Goal: Task Accomplishment & Management: Manage account settings

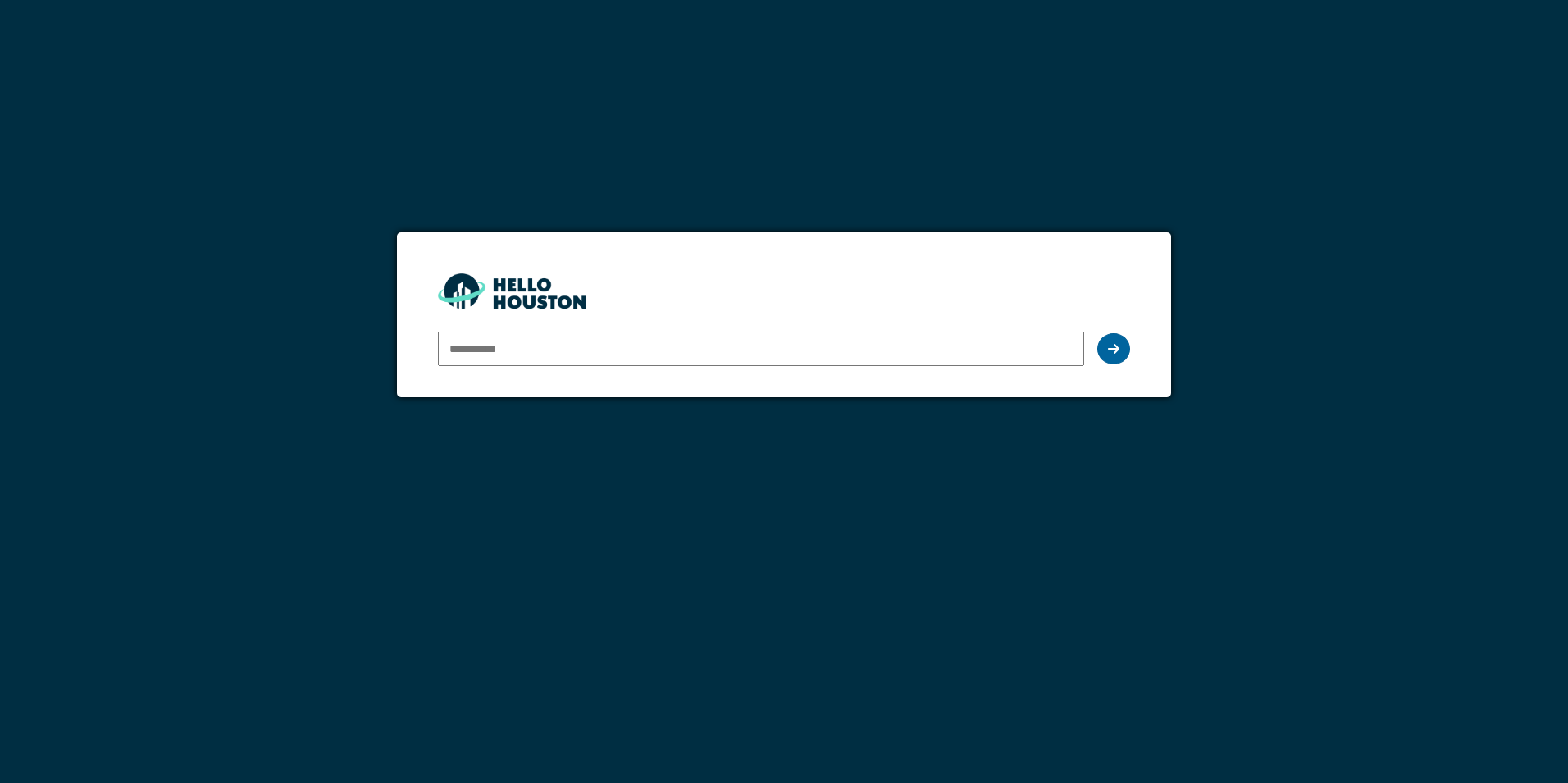
type input "**********"
click at [1114, 344] on icon at bounding box center [1114, 349] width 12 height 14
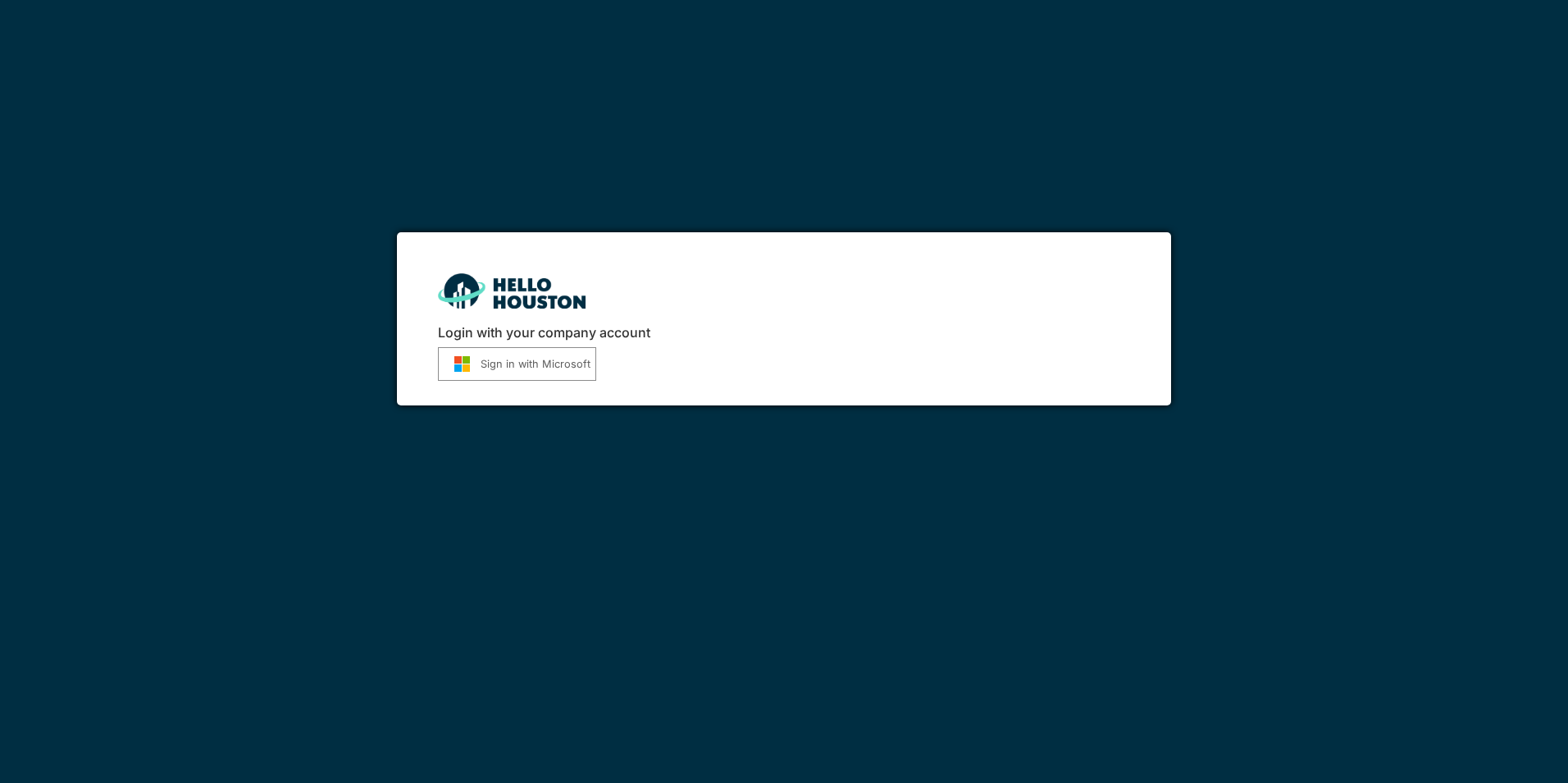
click at [507, 362] on button "Sign in with Microsoft" at bounding box center [516, 363] width 158 height 34
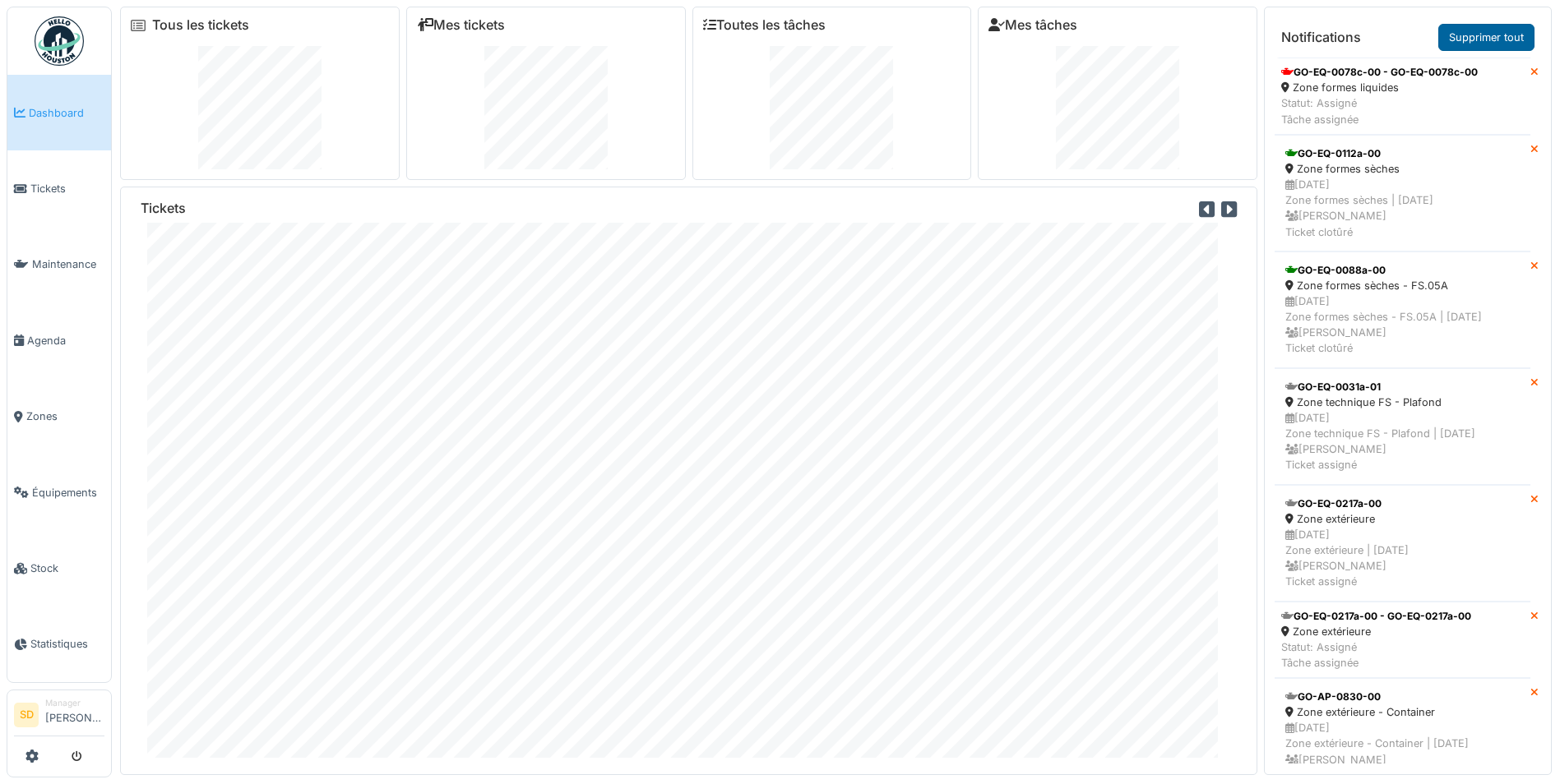
click at [1458, 37] on link "Supprimer tout" at bounding box center [1485, 38] width 96 height 27
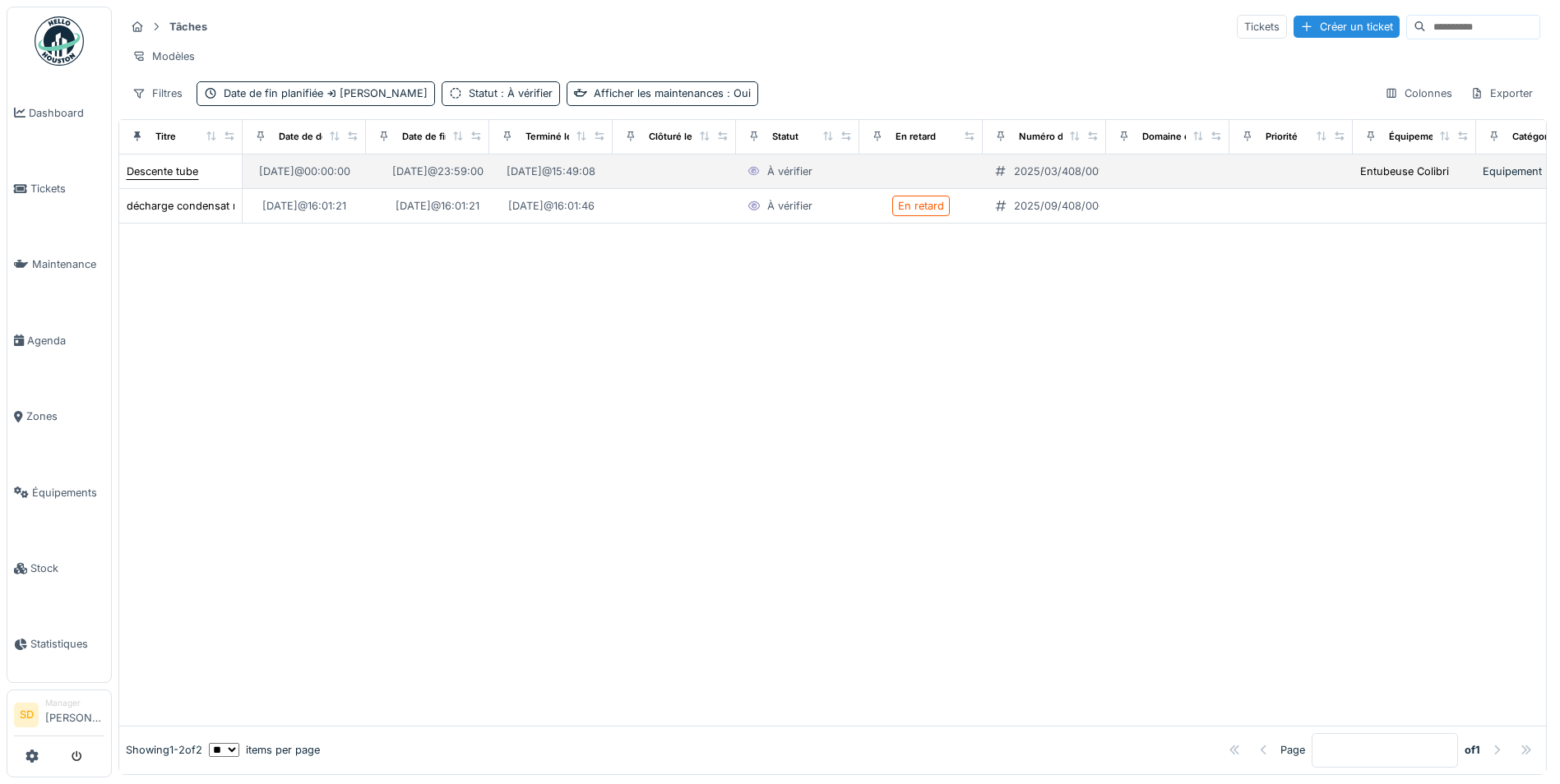
click at [152, 180] on div "Descente tube" at bounding box center [162, 172] width 72 height 16
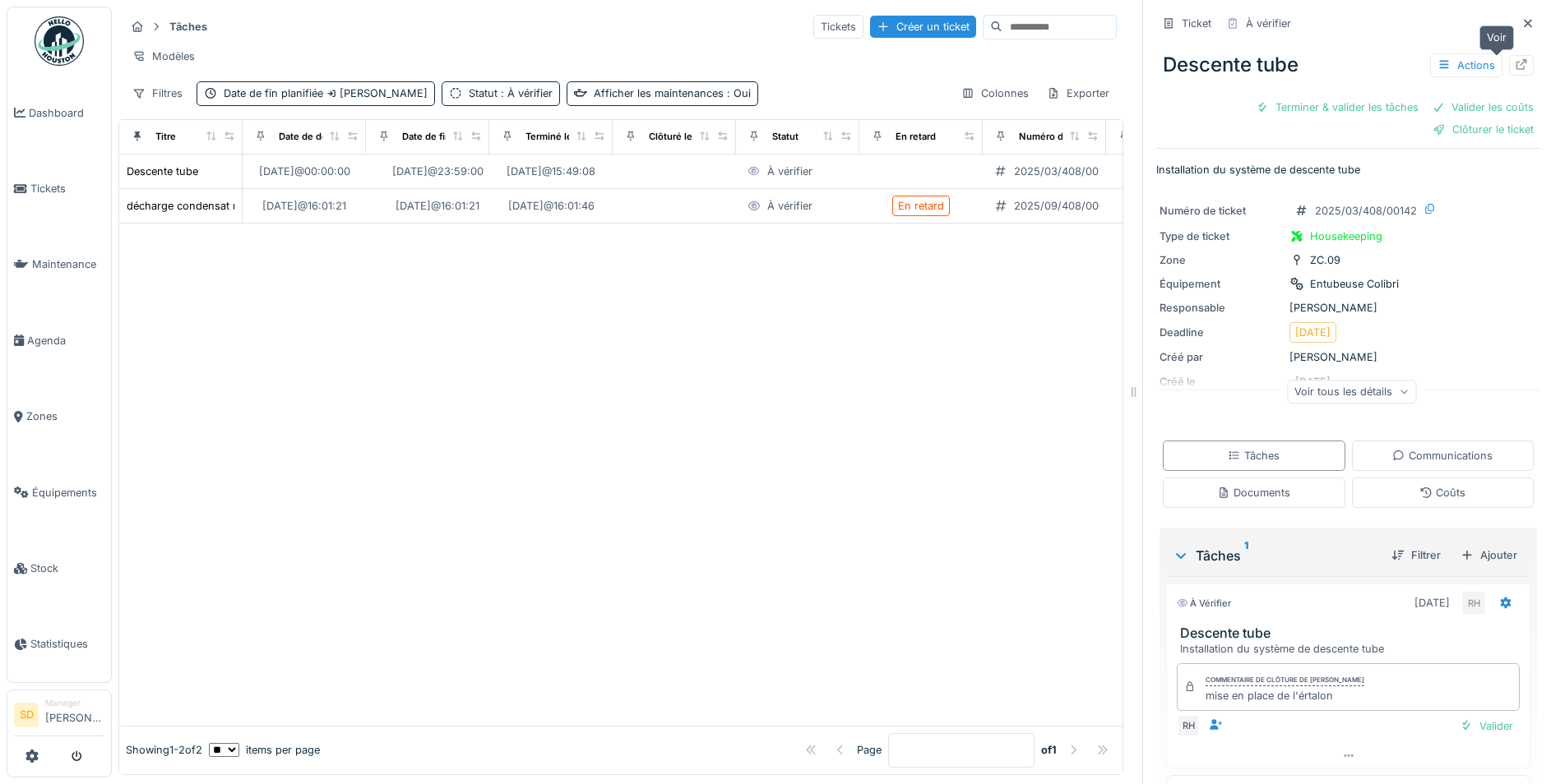
click at [1516, 62] on icon at bounding box center [1521, 64] width 11 height 11
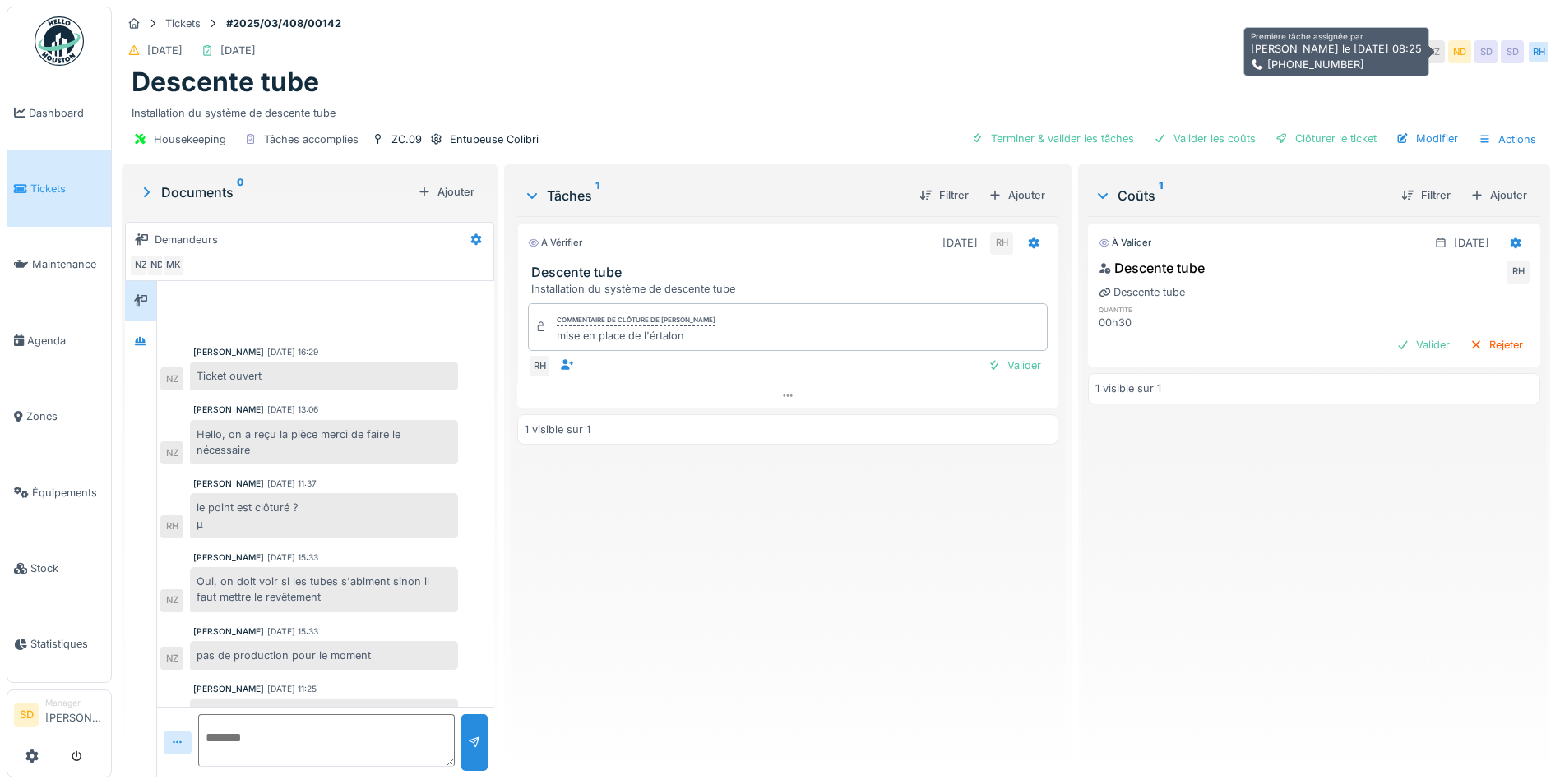
scroll to position [165, 0]
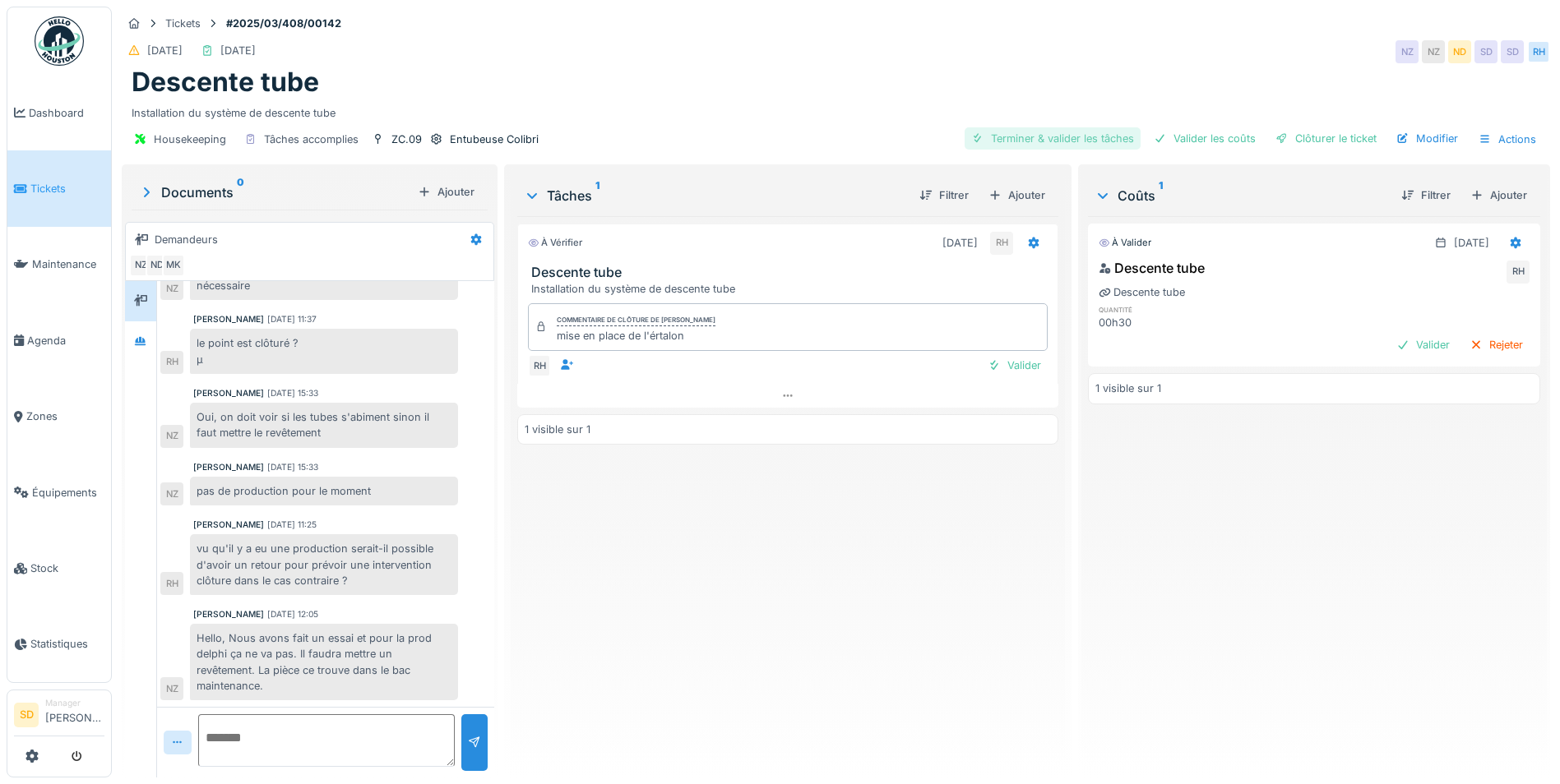
click at [1071, 142] on div "Terminer & valider les tâches" at bounding box center [1051, 138] width 176 height 22
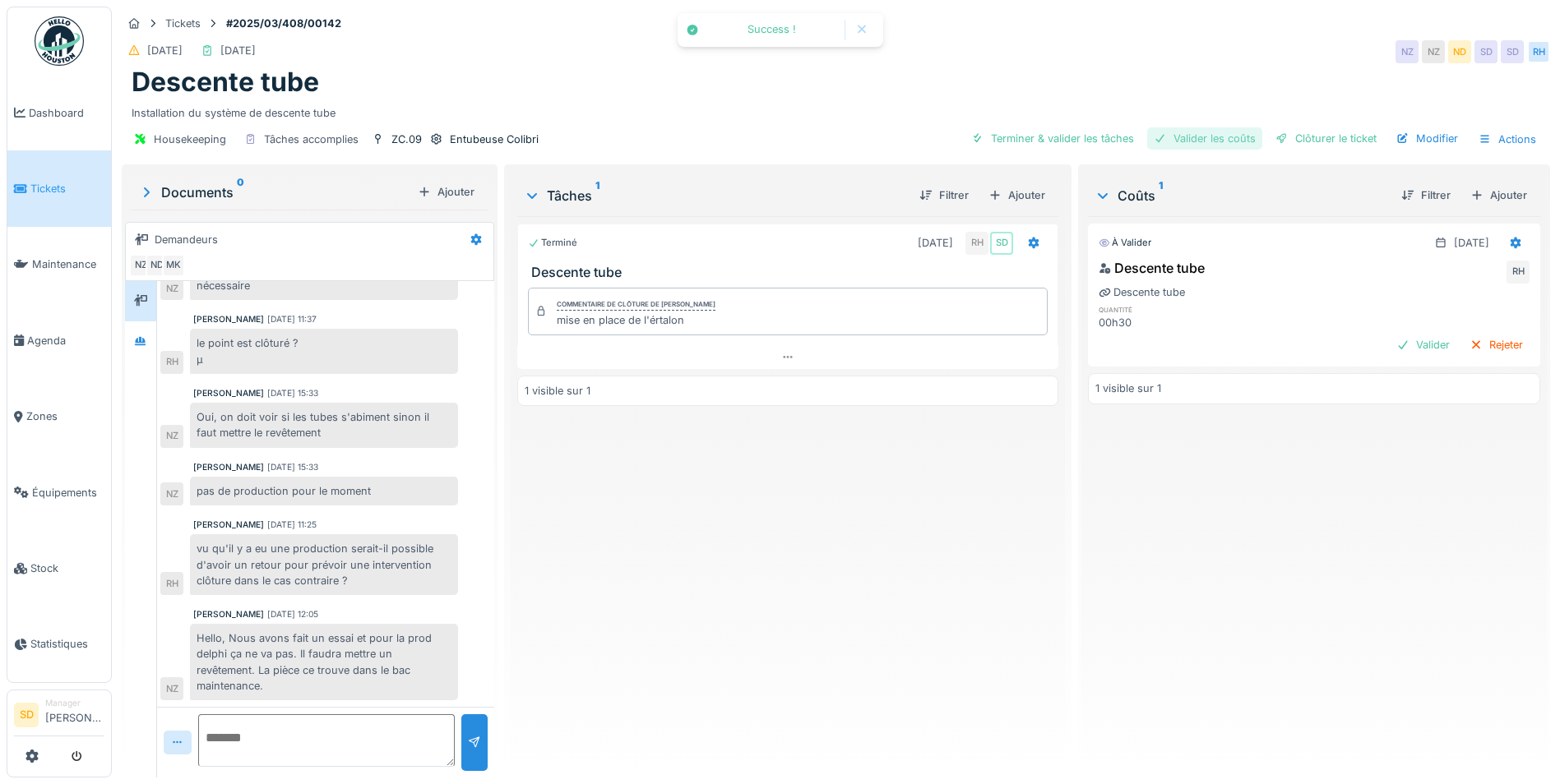
click at [1184, 141] on div "Valider les coûts" at bounding box center [1204, 138] width 116 height 22
click at [1296, 141] on div "Clôturer le ticket" at bounding box center [1326, 138] width 115 height 22
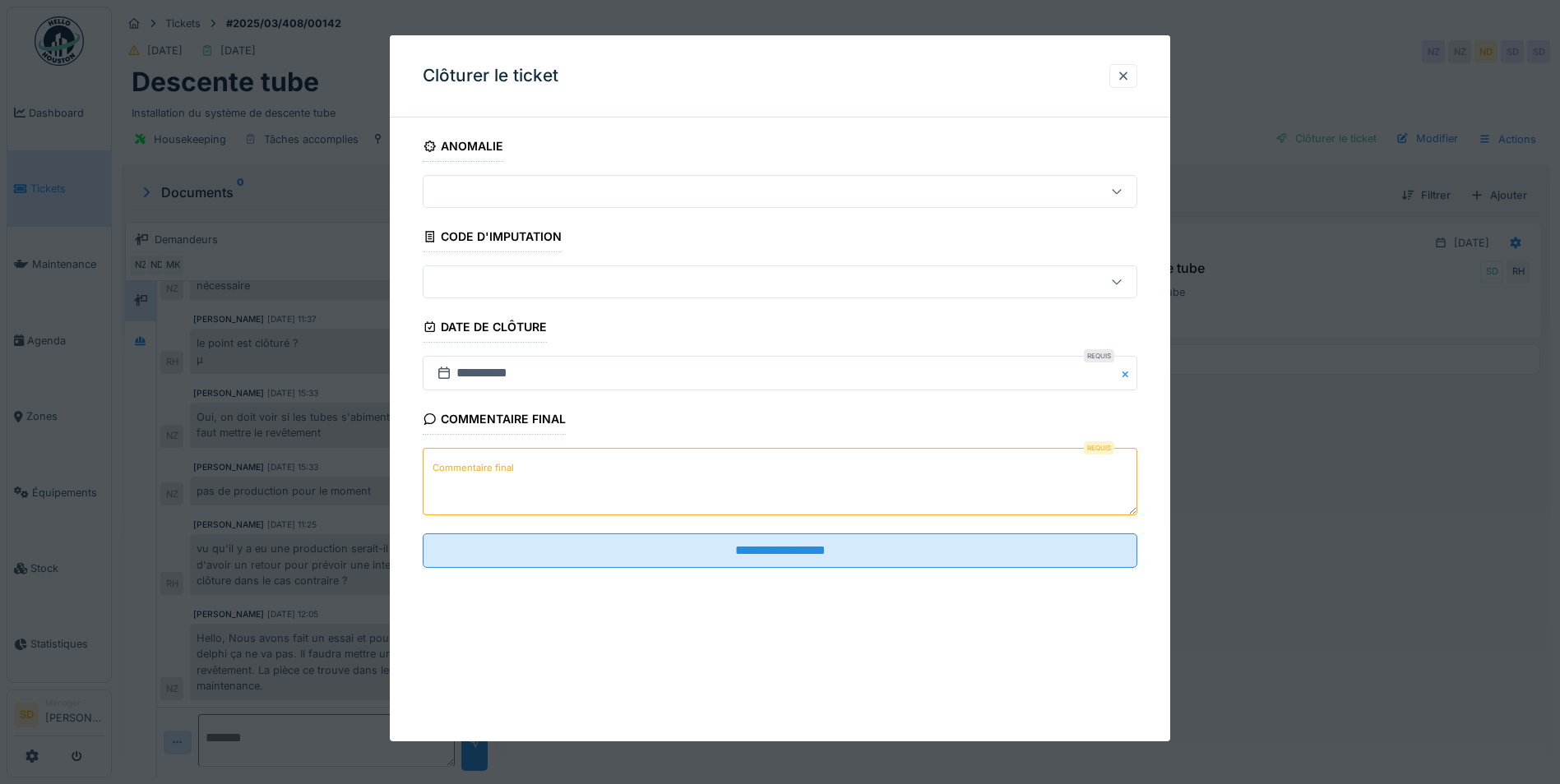
click at [670, 478] on textarea "Commentaire final" at bounding box center [780, 481] width 714 height 67
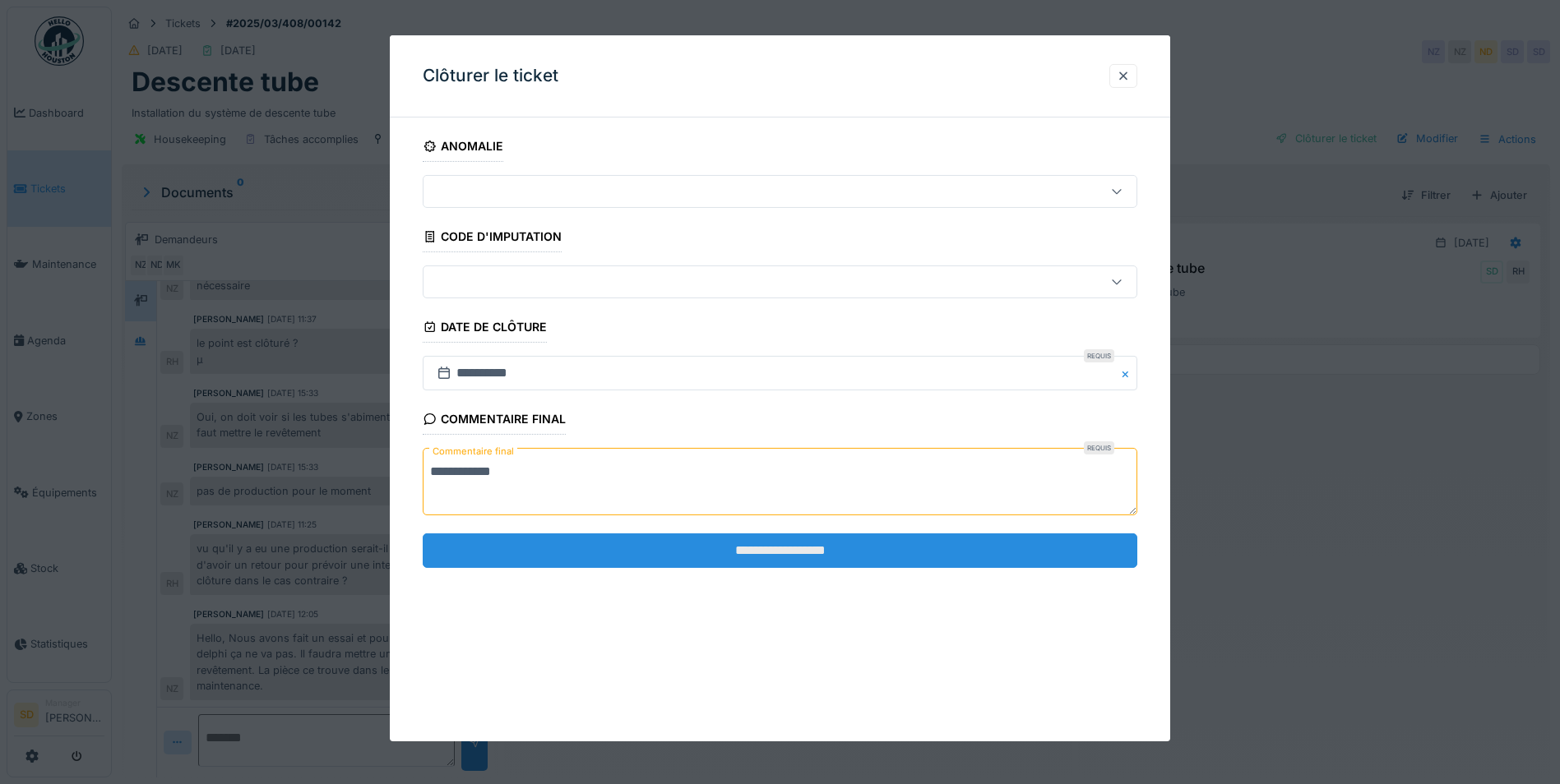
type textarea "**********"
click at [759, 545] on input "**********" at bounding box center [780, 551] width 714 height 35
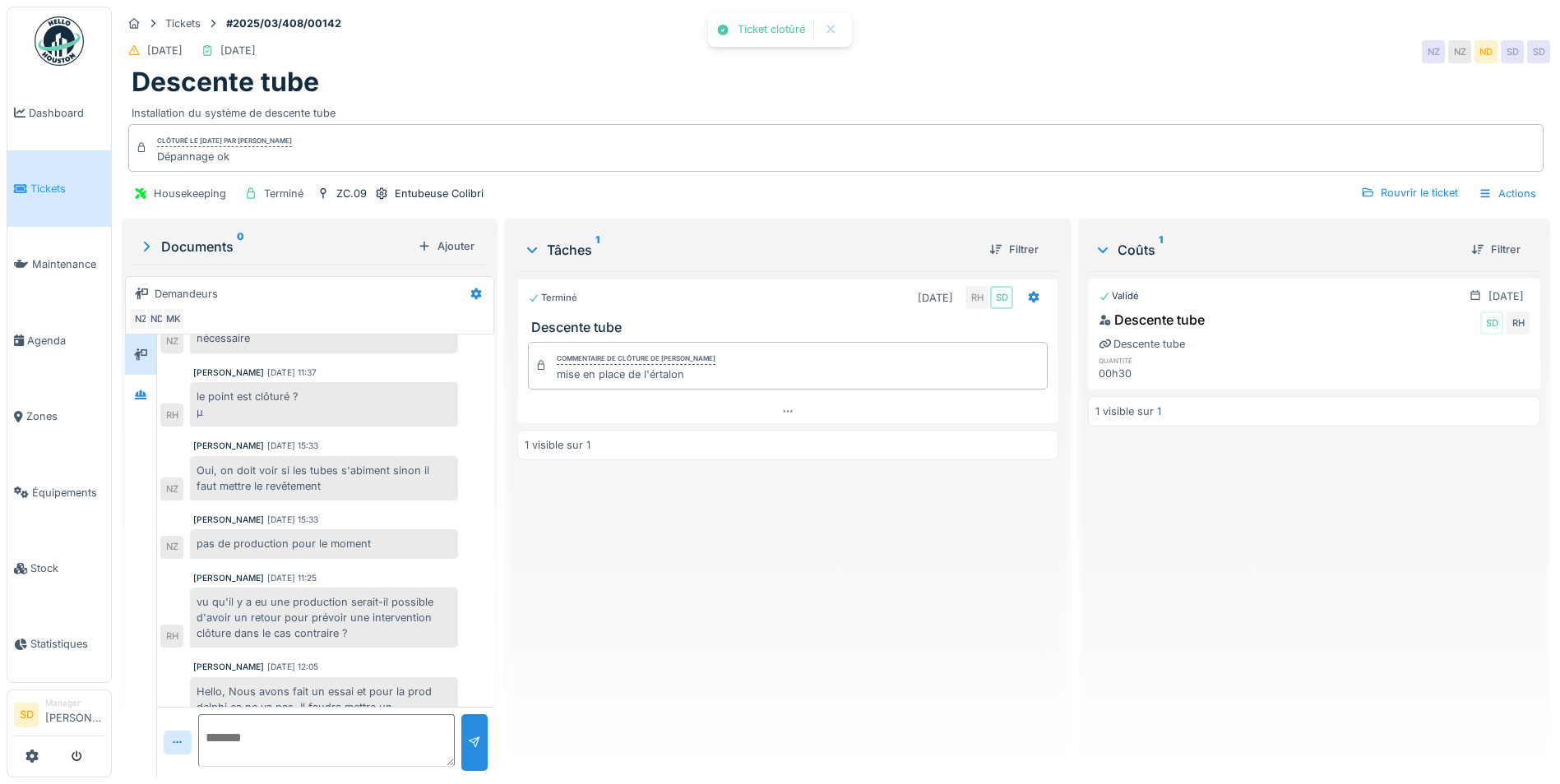
scroll to position [218, 0]
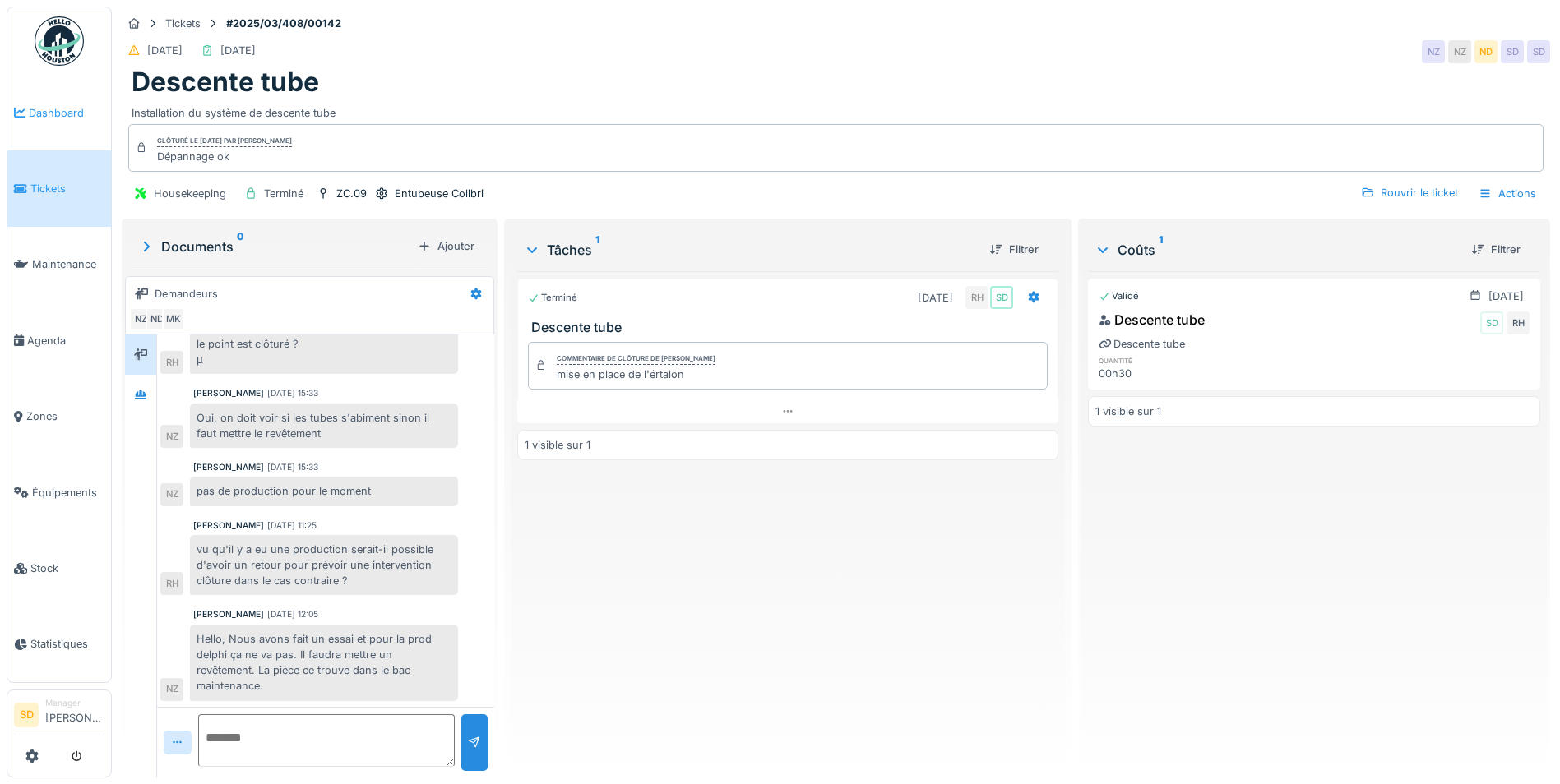
click at [47, 115] on span "Dashboard" at bounding box center [67, 113] width 76 height 16
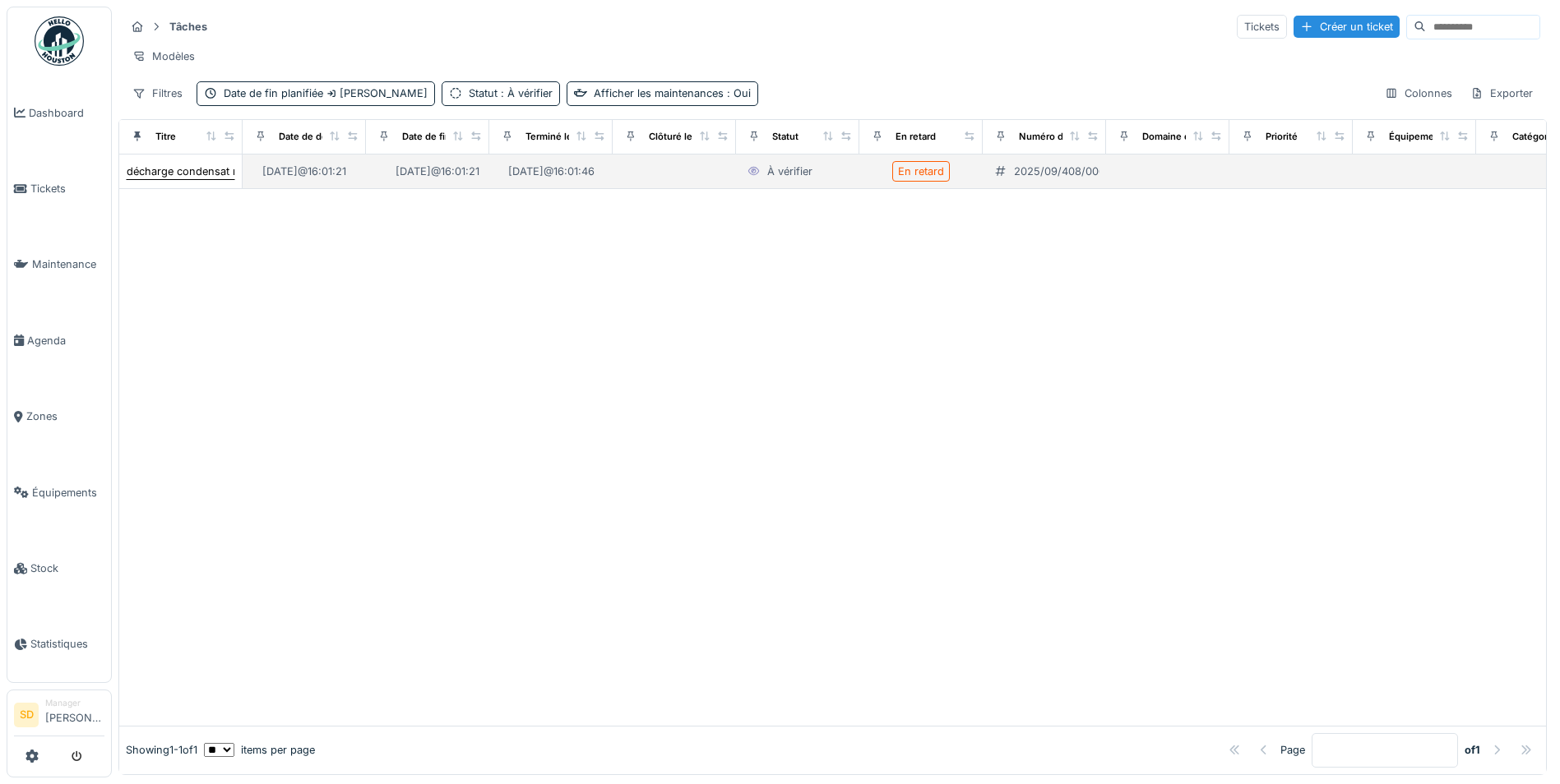
click at [218, 180] on div "décharge condensat rejeter sur le sol" at bounding box center [219, 172] width 186 height 16
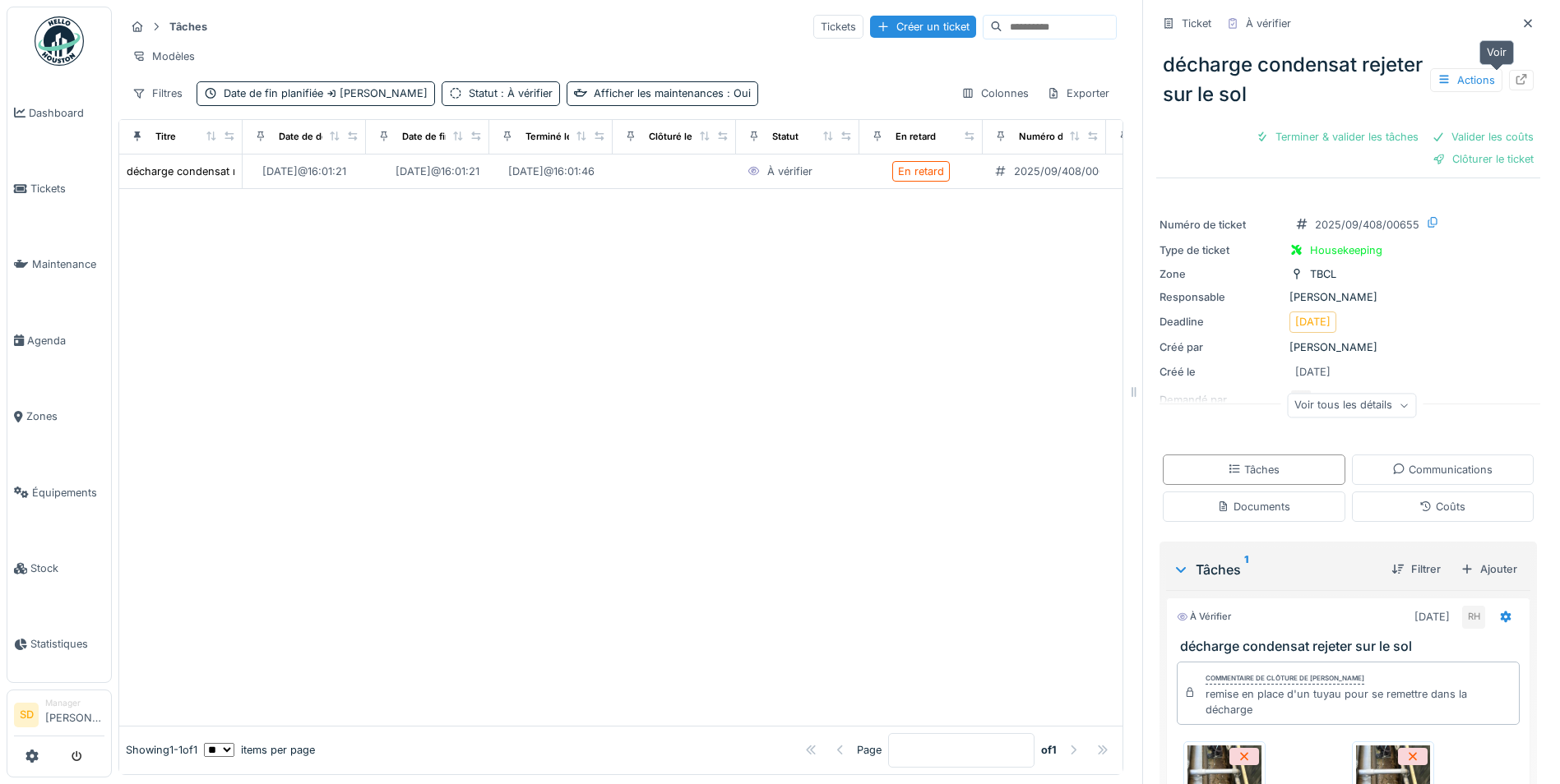
click at [1516, 82] on icon at bounding box center [1521, 79] width 11 height 11
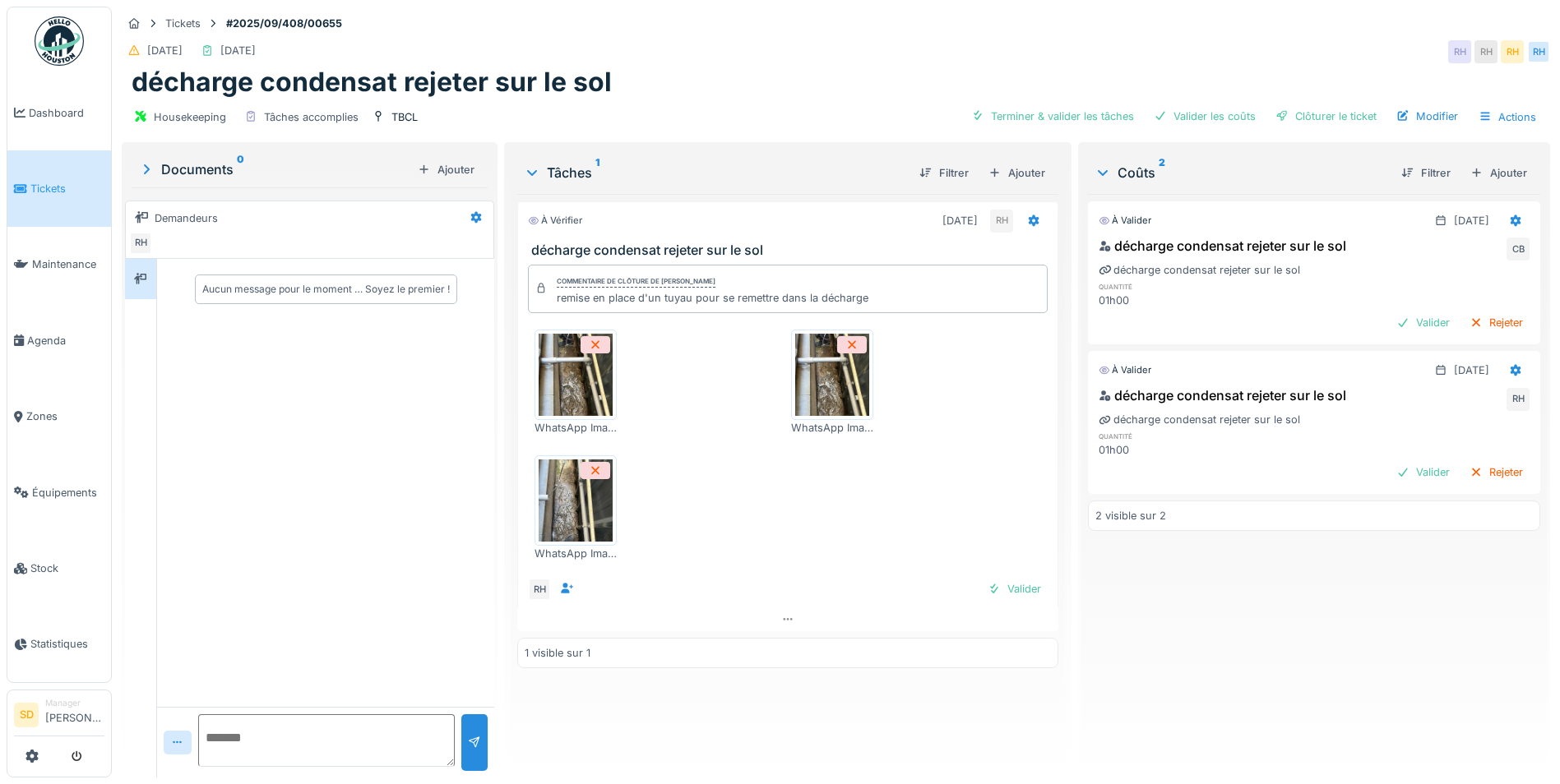
click at [571, 378] on img at bounding box center [576, 375] width 74 height 82
click at [1045, 118] on div "Terminer & valider les tâches" at bounding box center [1051, 115] width 176 height 22
click at [1210, 114] on div "Valider les coûts" at bounding box center [1204, 115] width 116 height 22
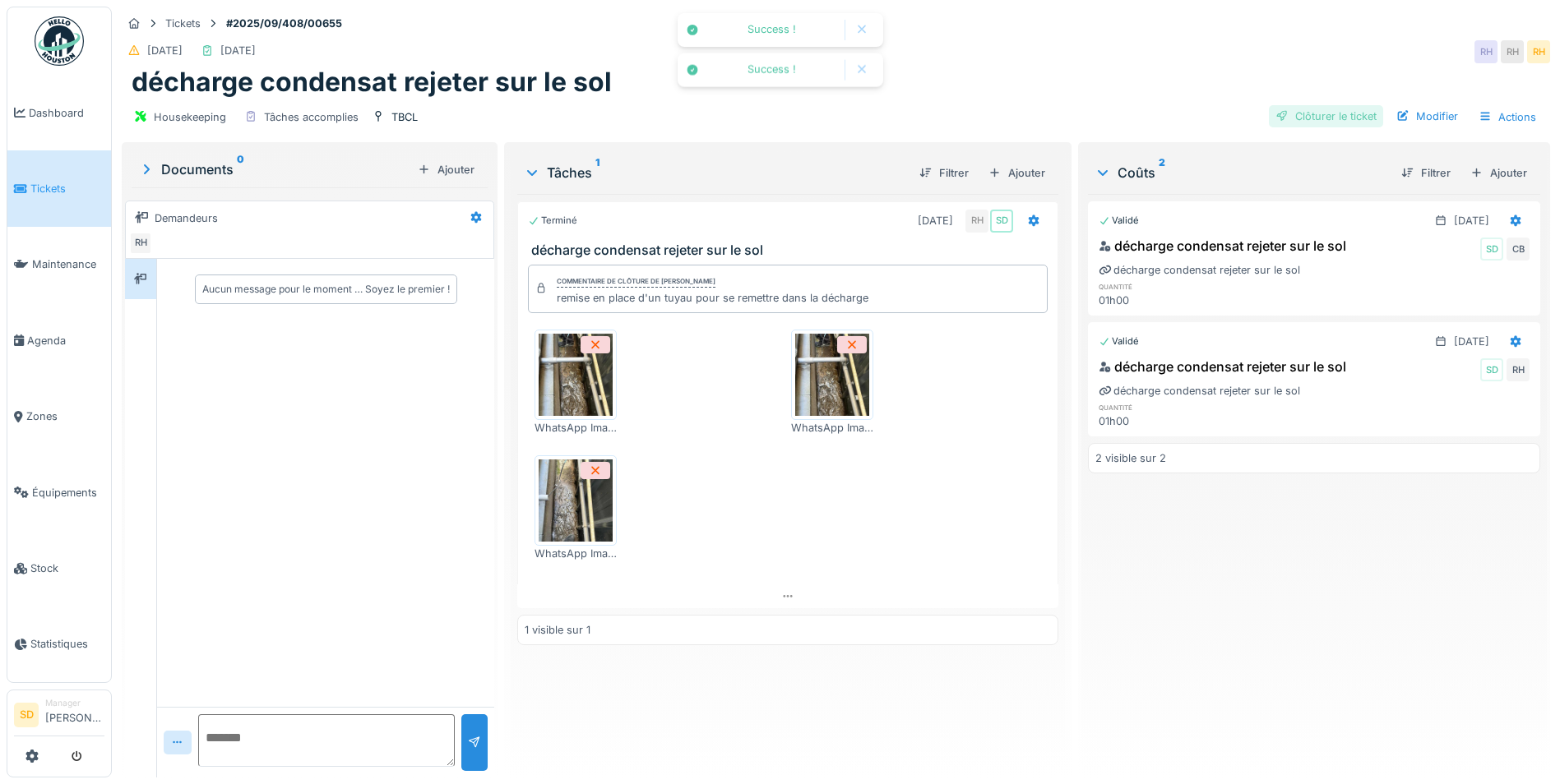
click at [1301, 123] on div "Clôturer le ticket" at bounding box center [1326, 115] width 115 height 22
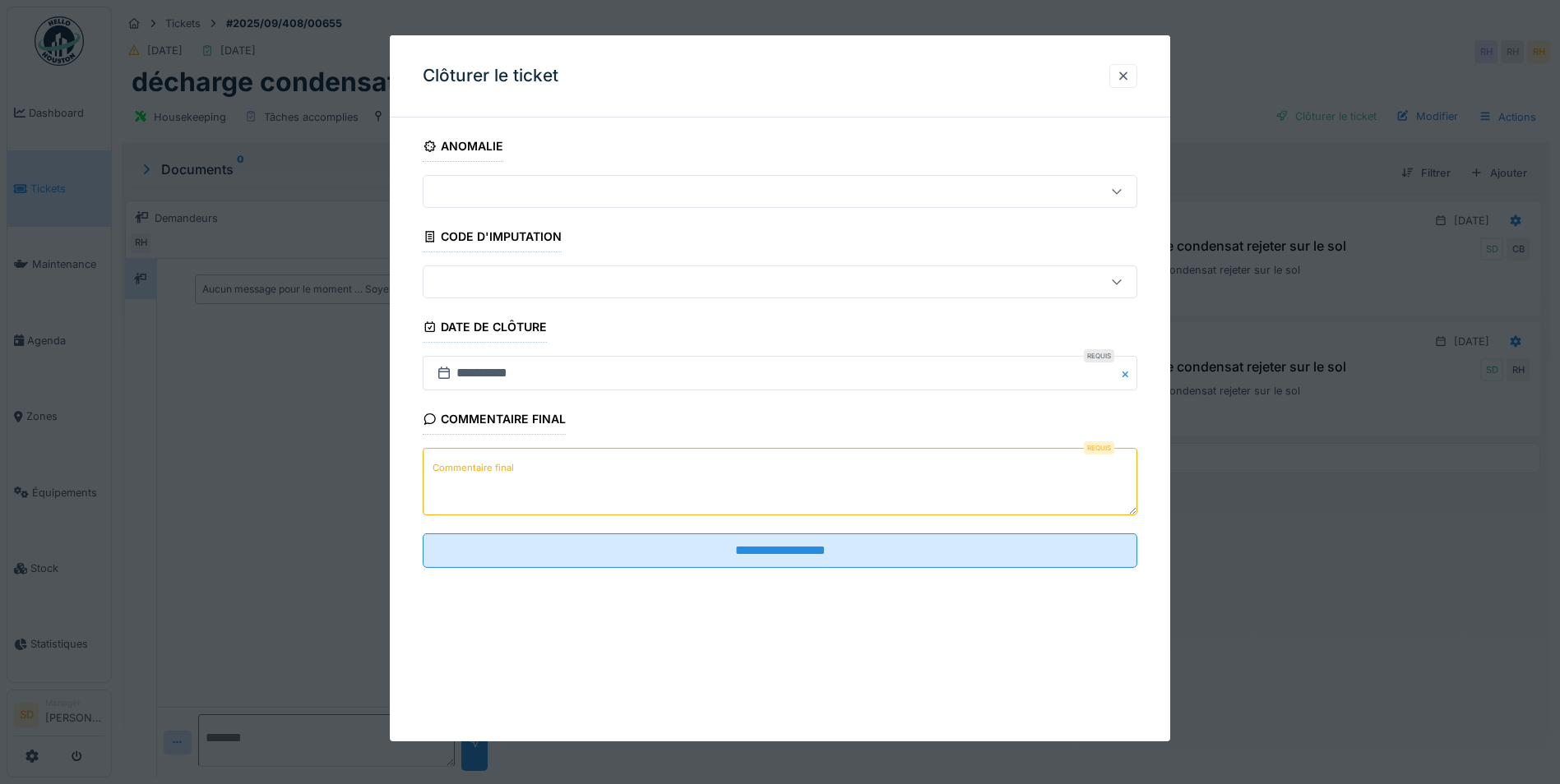
click at [733, 471] on textarea "Commentaire final" at bounding box center [780, 481] width 714 height 67
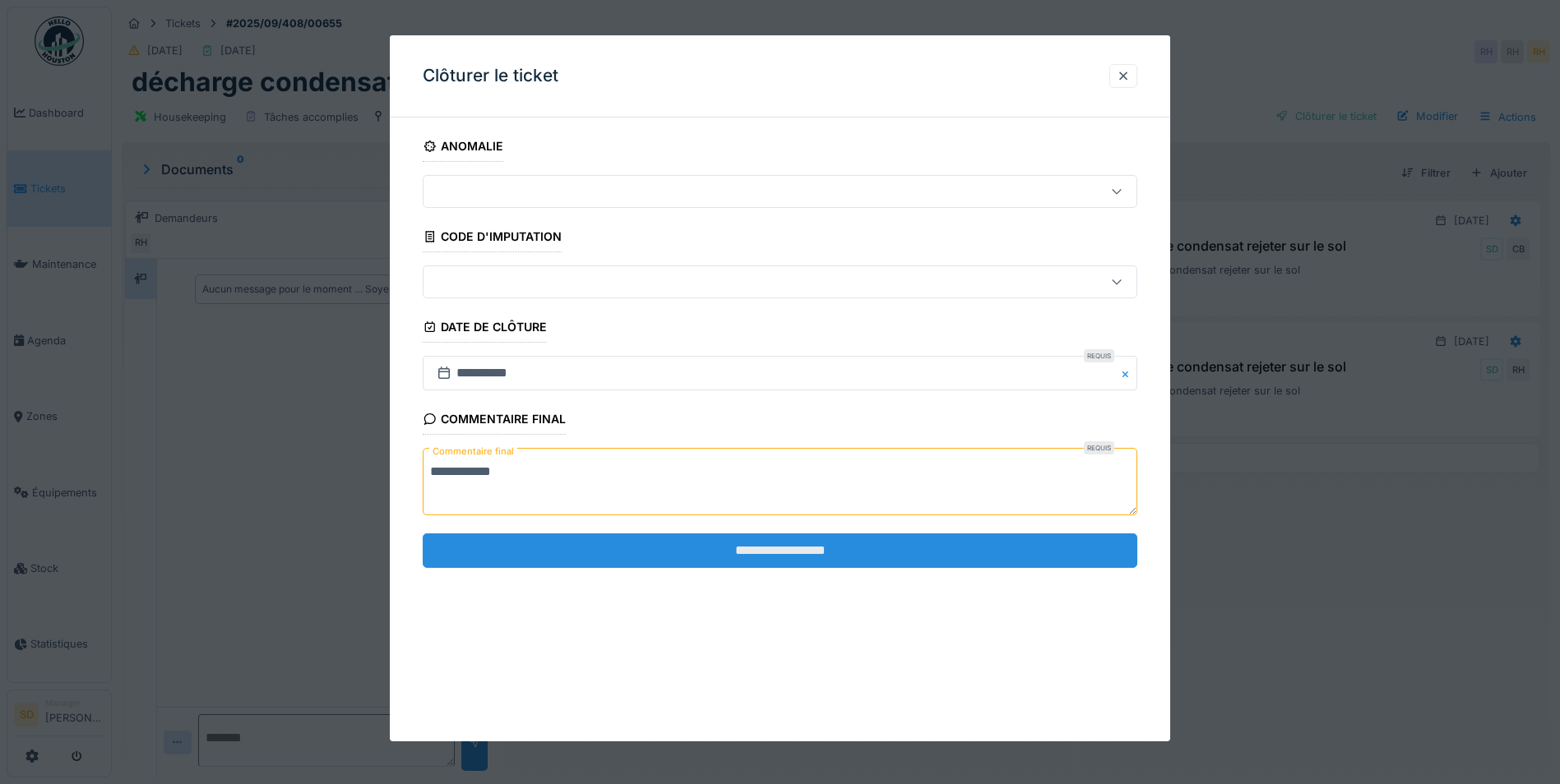
type textarea "**********"
click at [782, 544] on input "**********" at bounding box center [780, 551] width 714 height 35
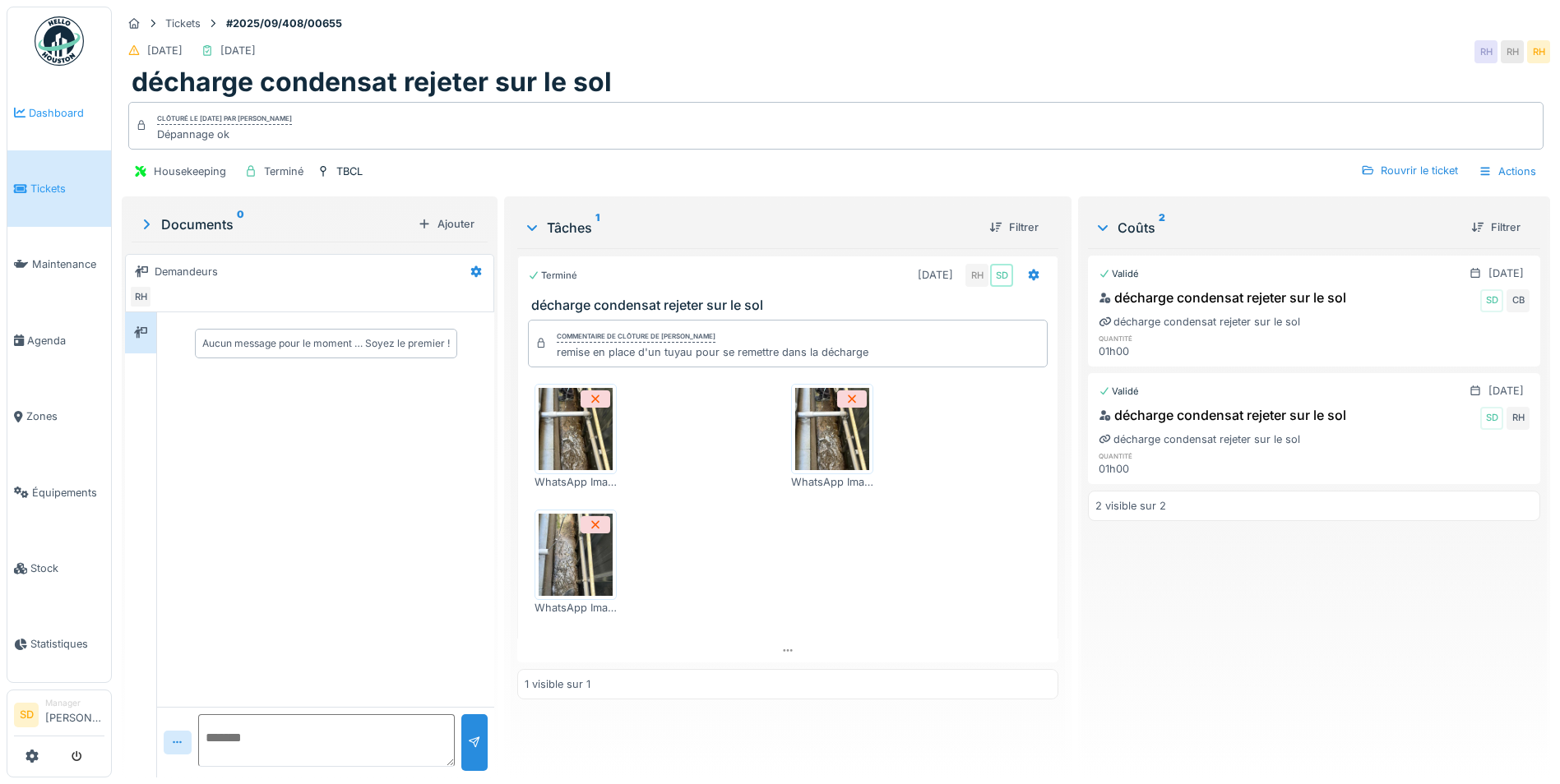
click at [40, 105] on span "Dashboard" at bounding box center [67, 113] width 76 height 16
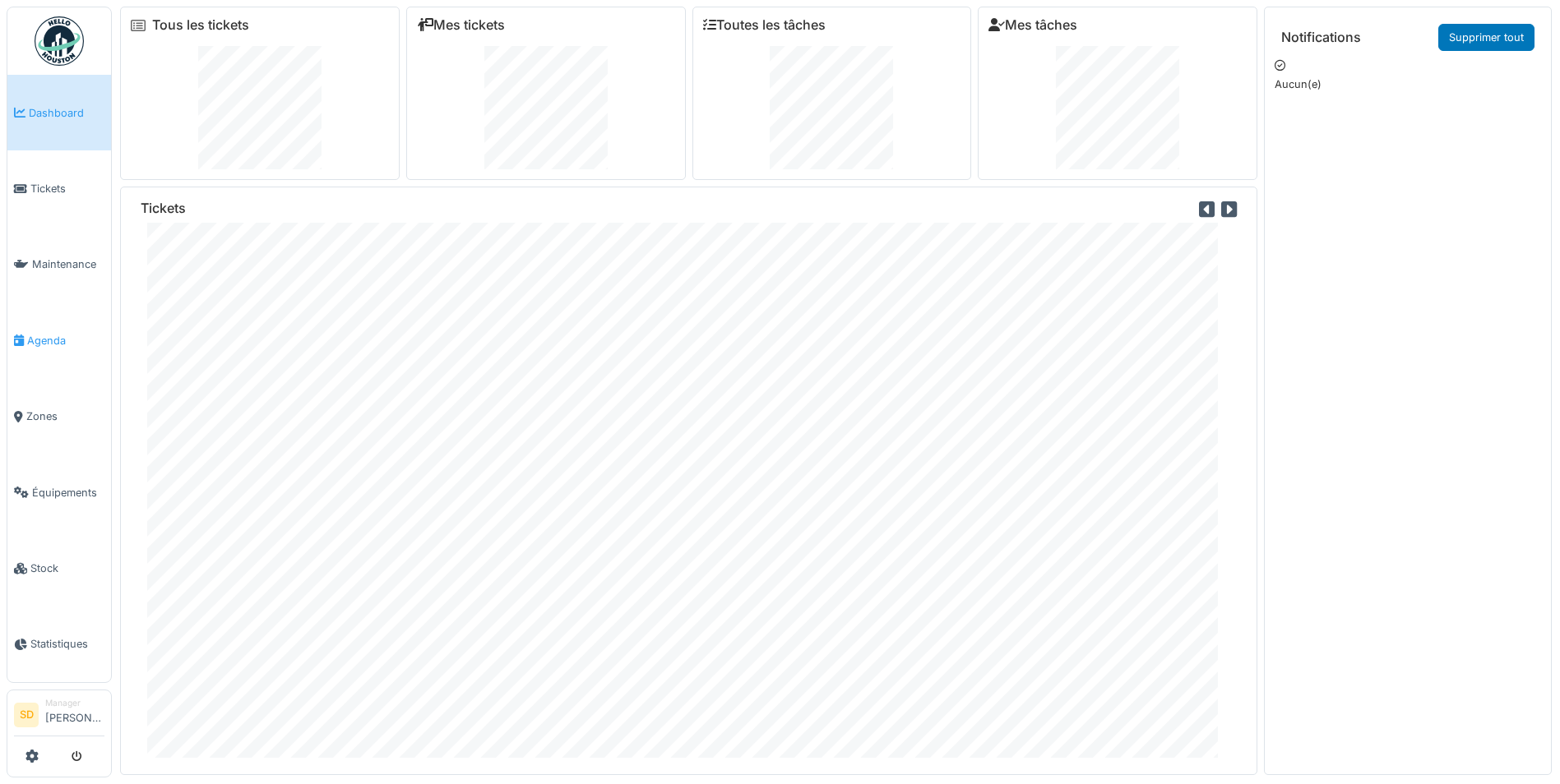
click at [38, 337] on span "Agenda" at bounding box center [66, 341] width 78 height 16
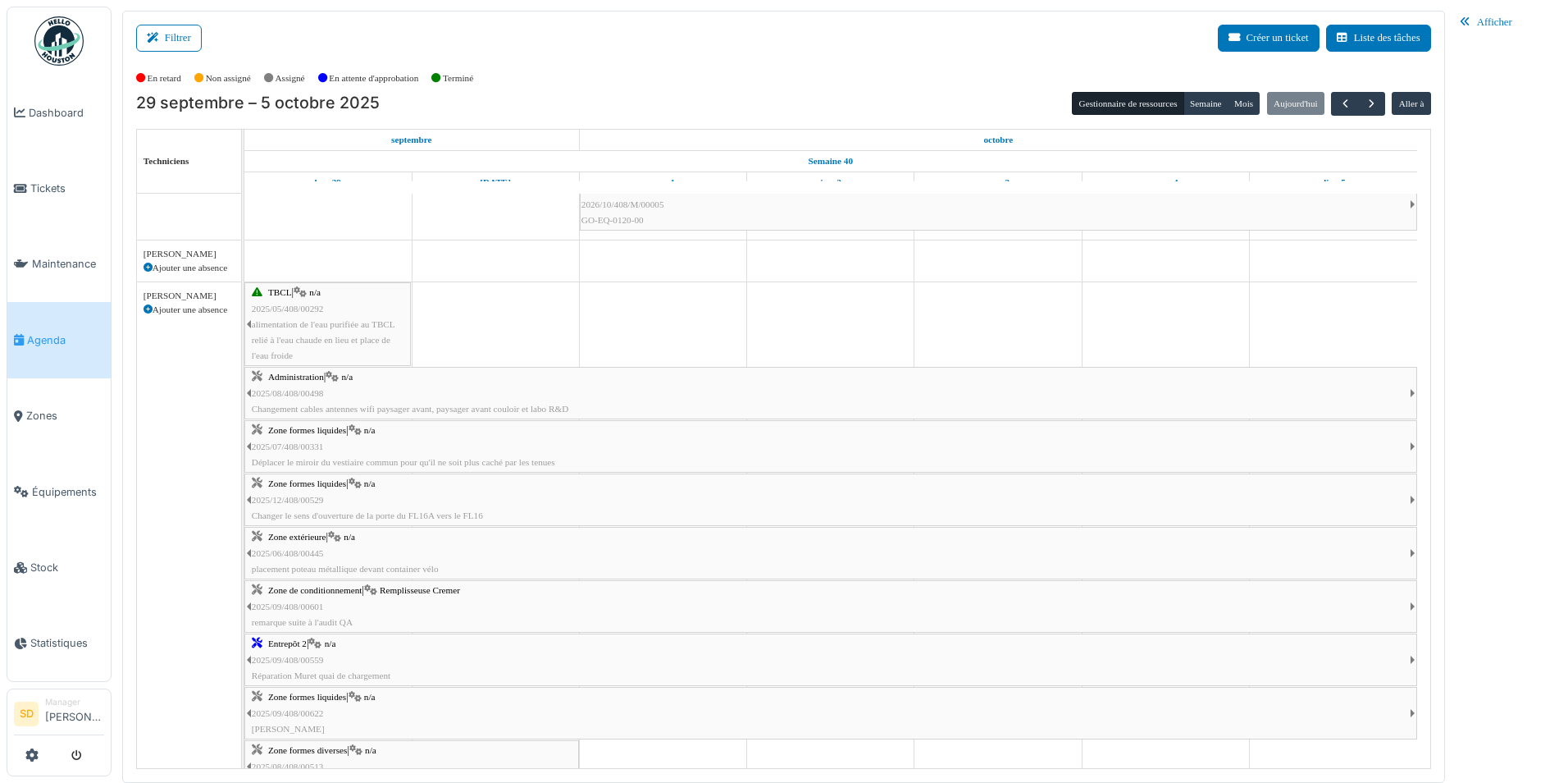
scroll to position [246, 0]
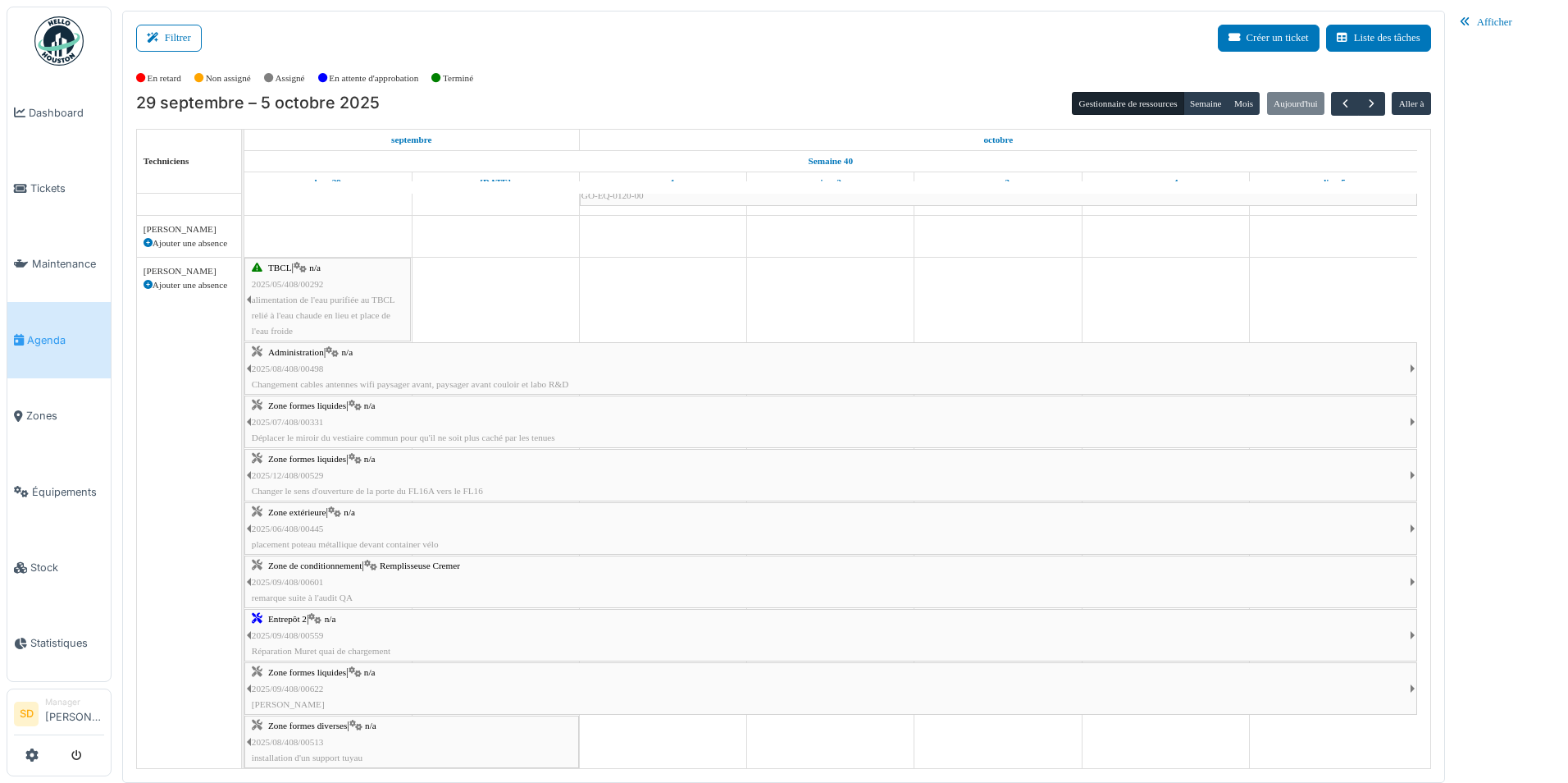
click at [292, 616] on span "Entrepôt 2" at bounding box center [288, 618] width 39 height 10
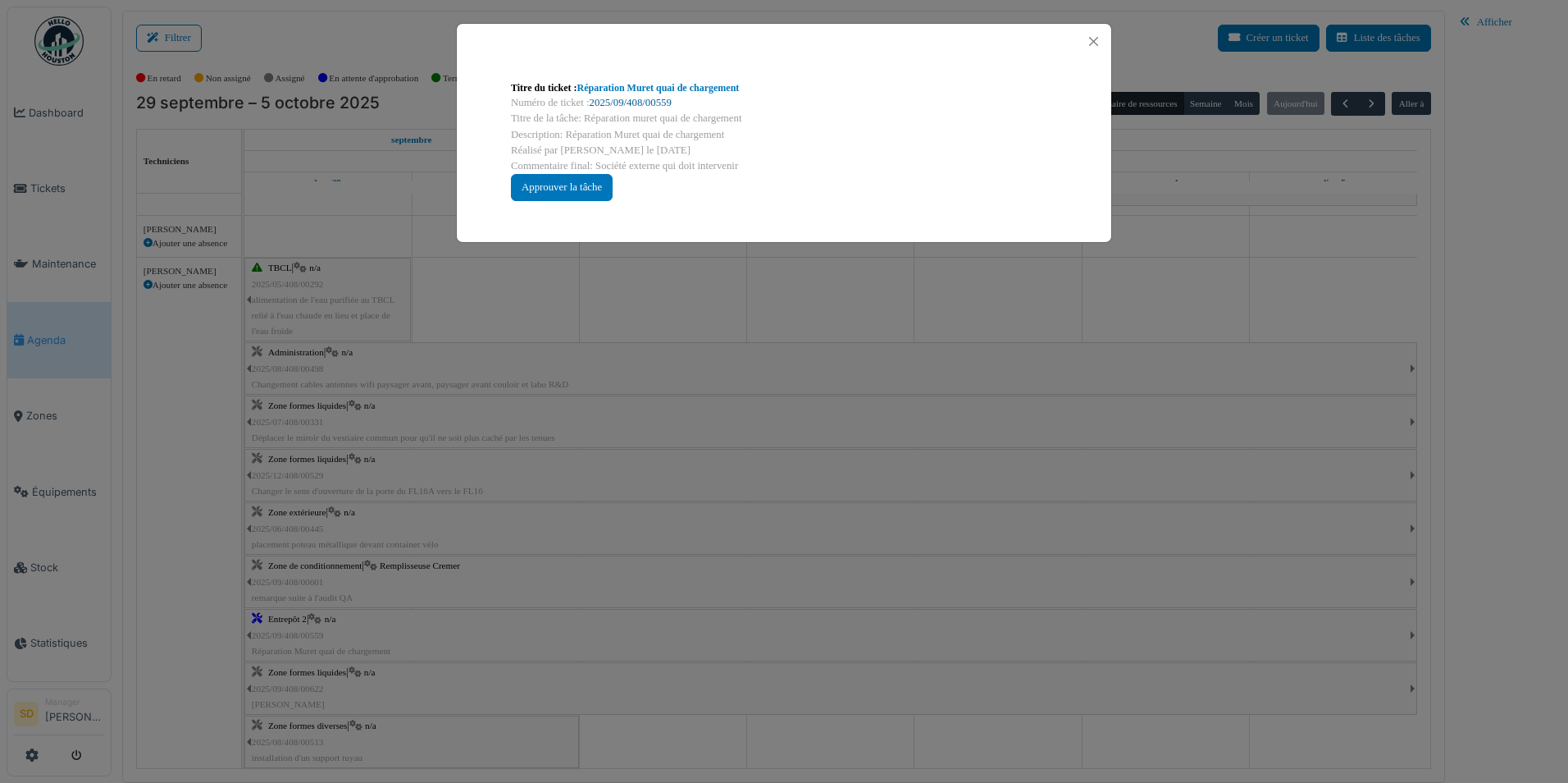
click at [661, 103] on link "2025/09/408/00559" at bounding box center [630, 103] width 82 height 12
click at [1088, 42] on button "Close" at bounding box center [1093, 41] width 22 height 22
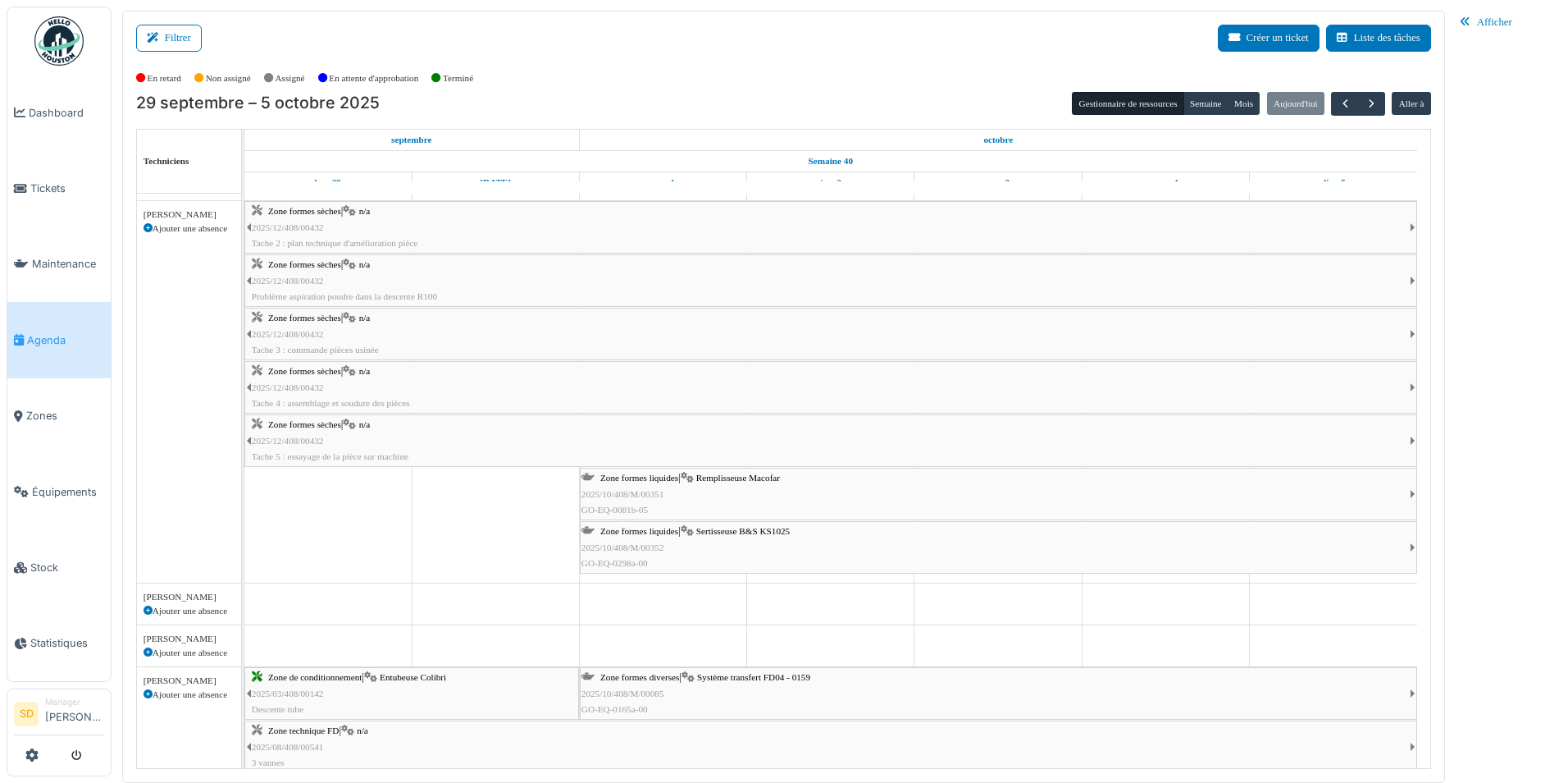
scroll to position [1113, 0]
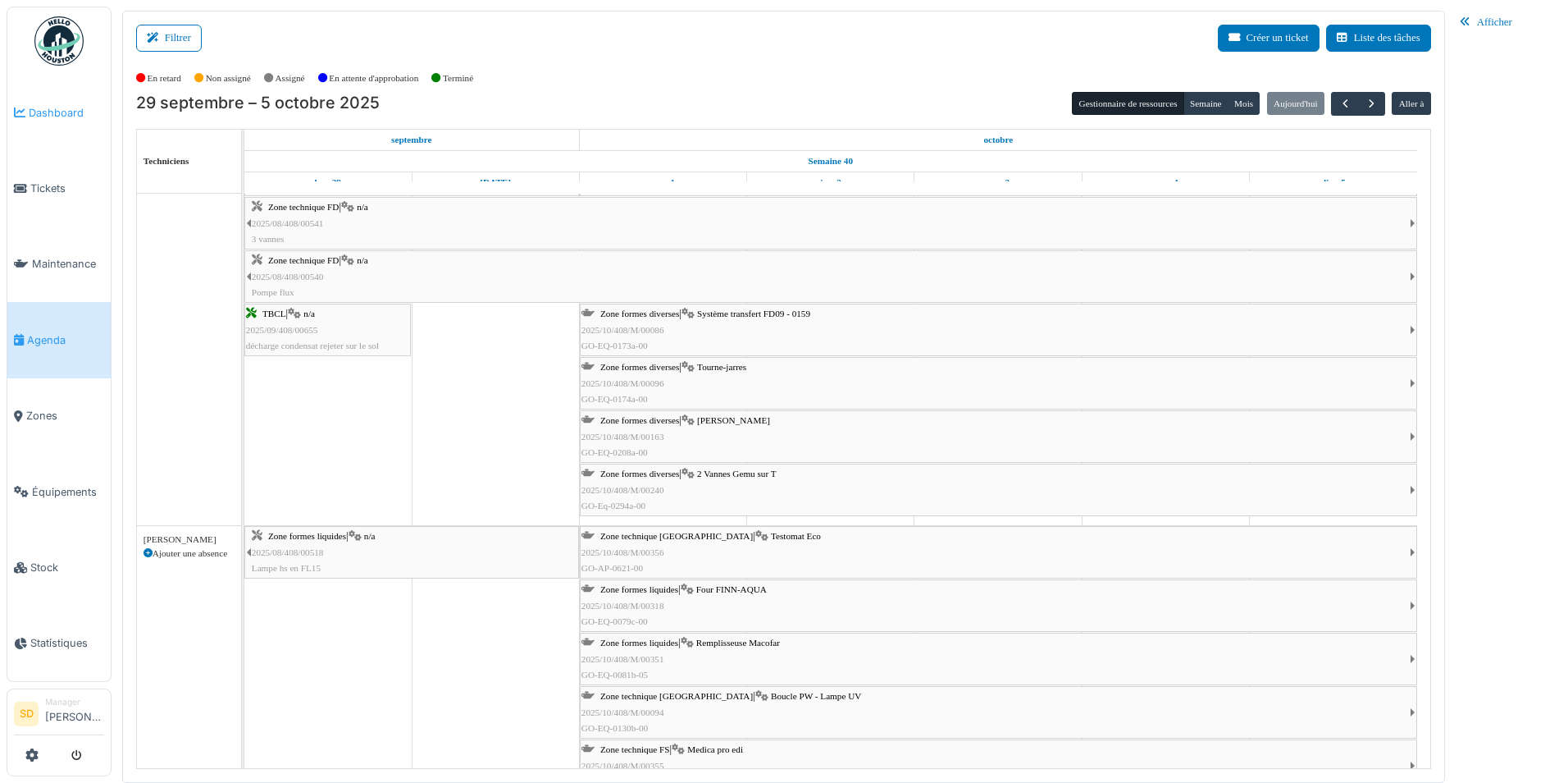
click at [66, 107] on span "Dashboard" at bounding box center [67, 112] width 76 height 16
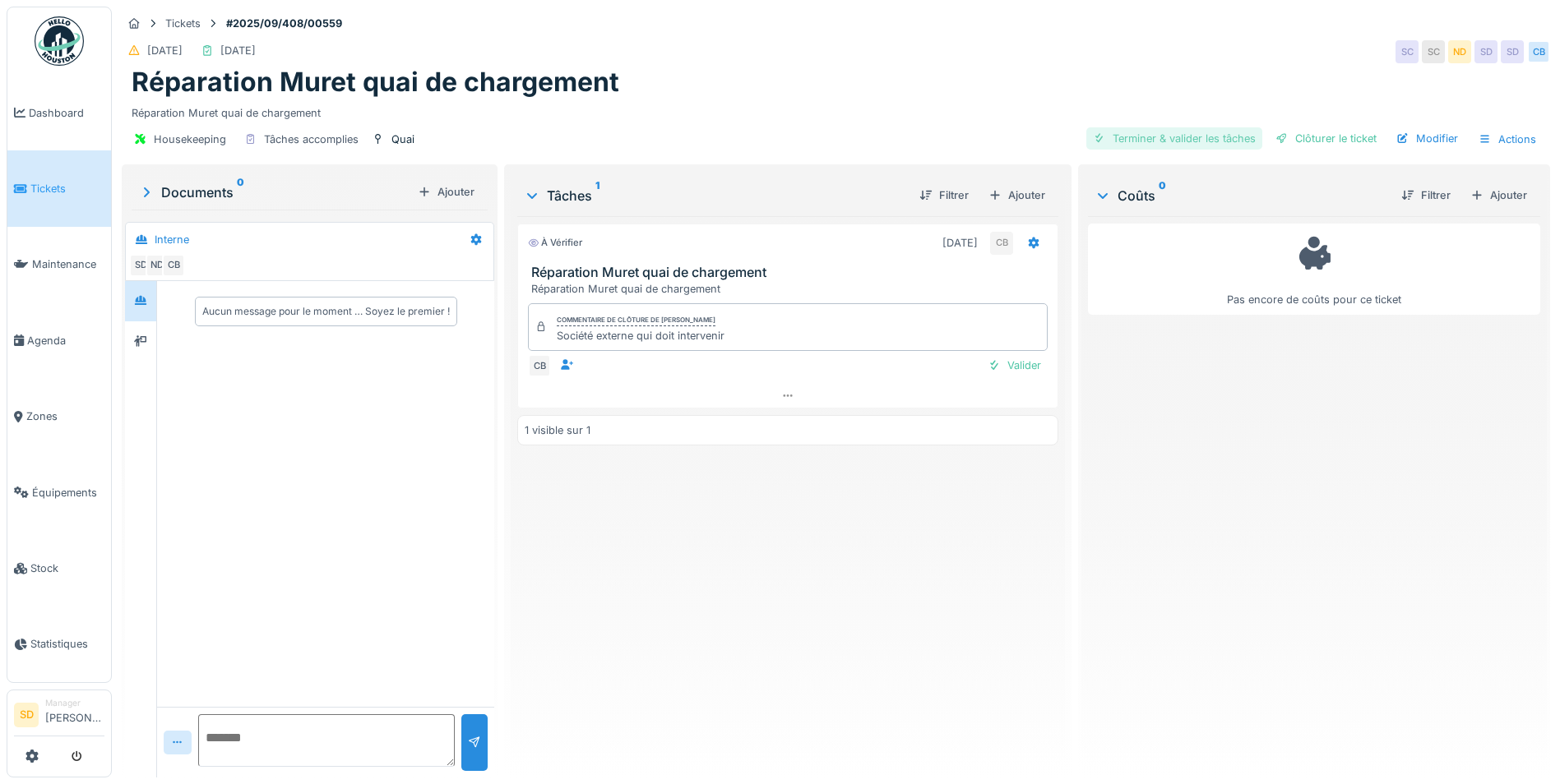
click at [1174, 141] on div "Terminer & valider les tâches" at bounding box center [1174, 138] width 176 height 22
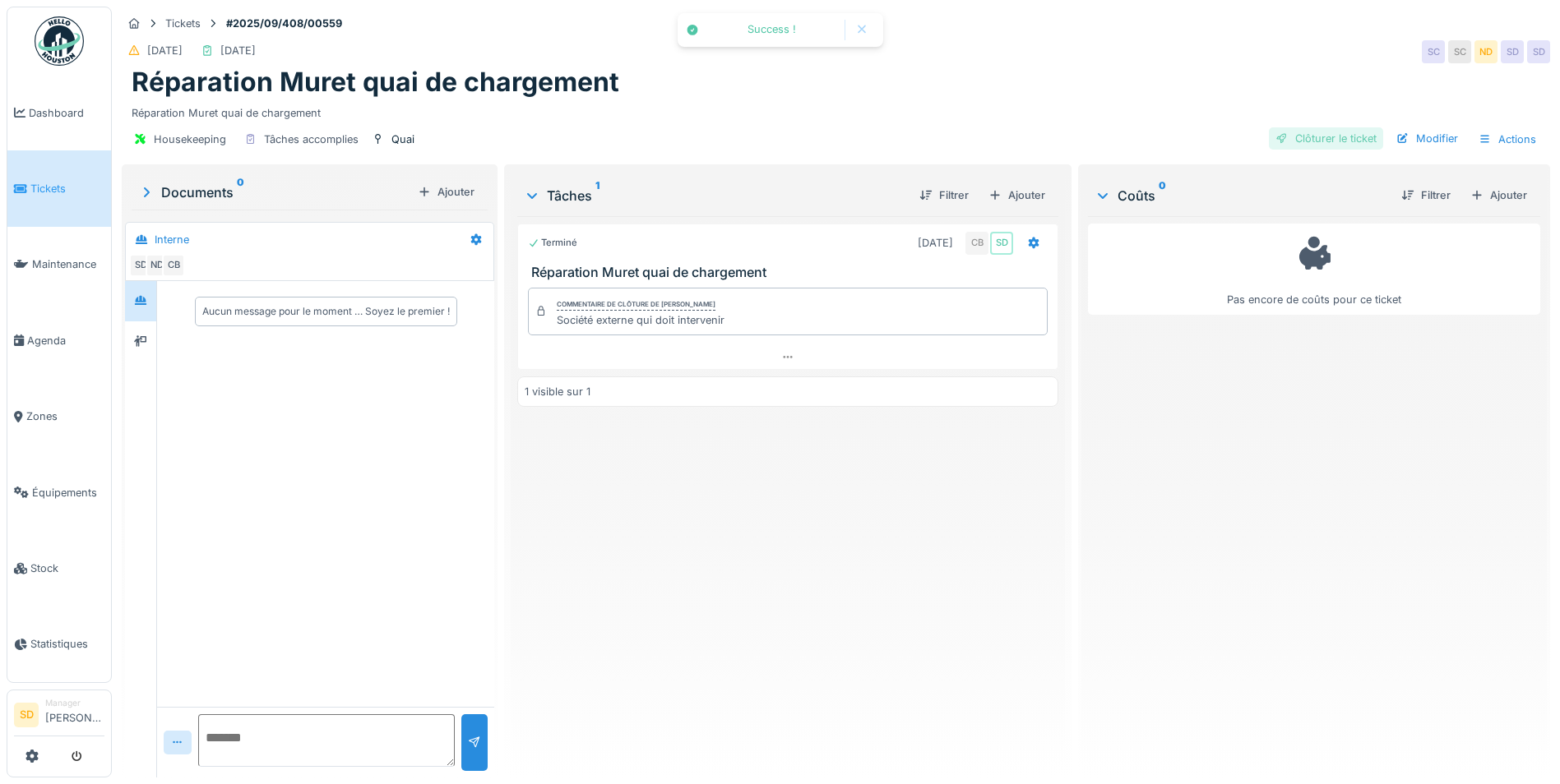
click at [1340, 137] on div "Clôturer le ticket" at bounding box center [1326, 138] width 115 height 22
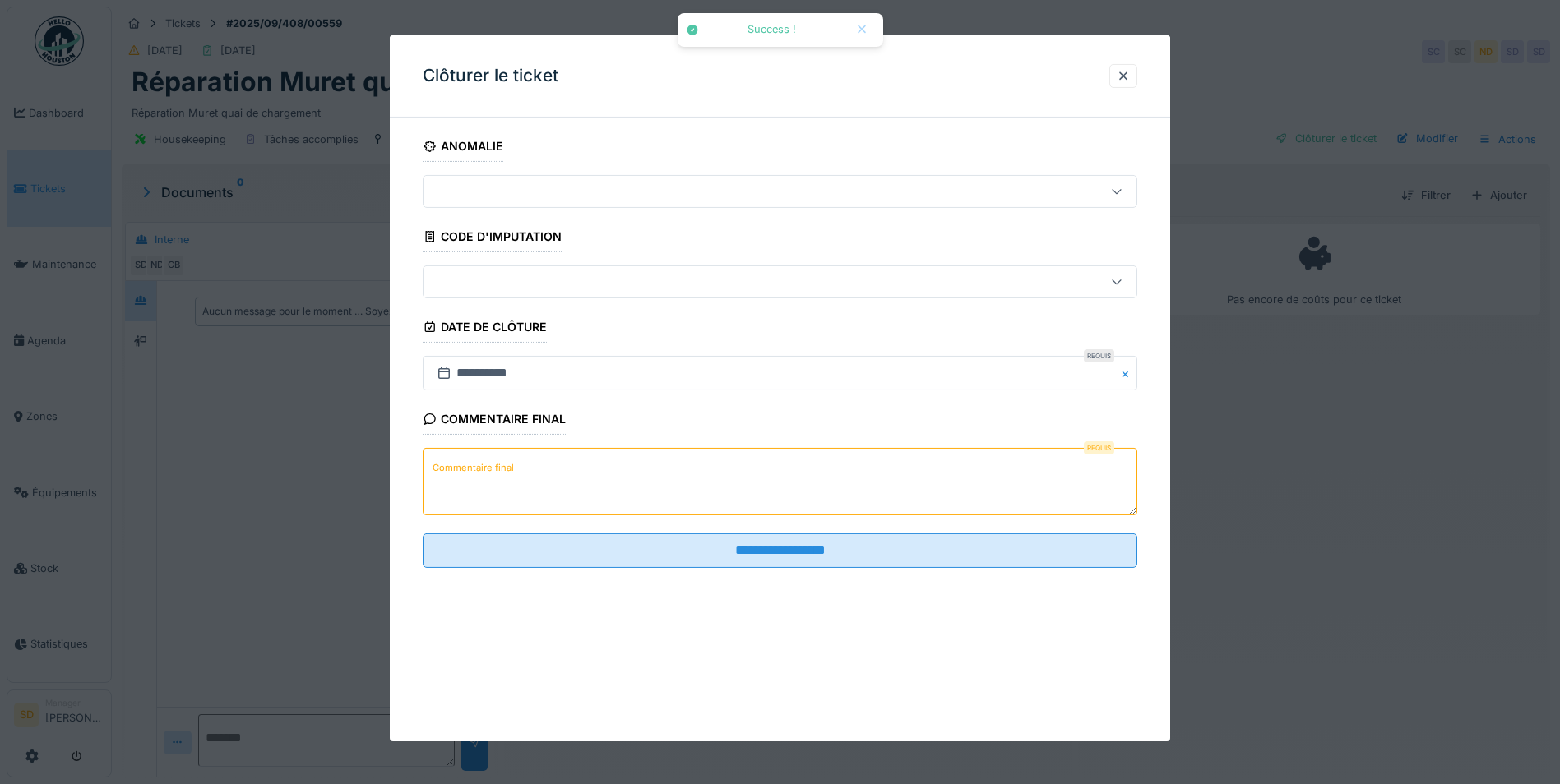
click at [721, 469] on textarea "Commentaire final" at bounding box center [780, 481] width 714 height 67
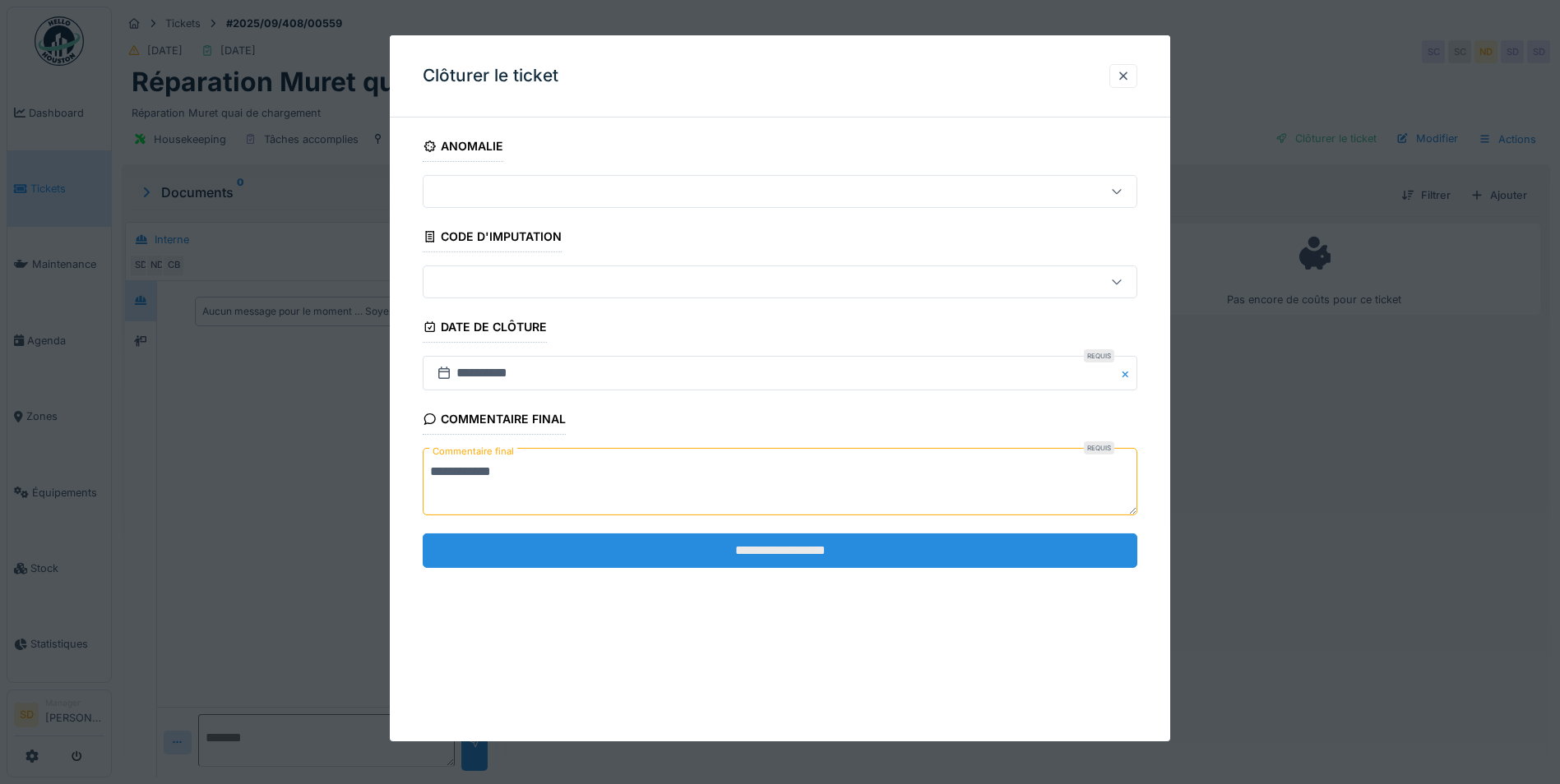
type textarea "**********"
click at [737, 539] on input "**********" at bounding box center [780, 551] width 714 height 35
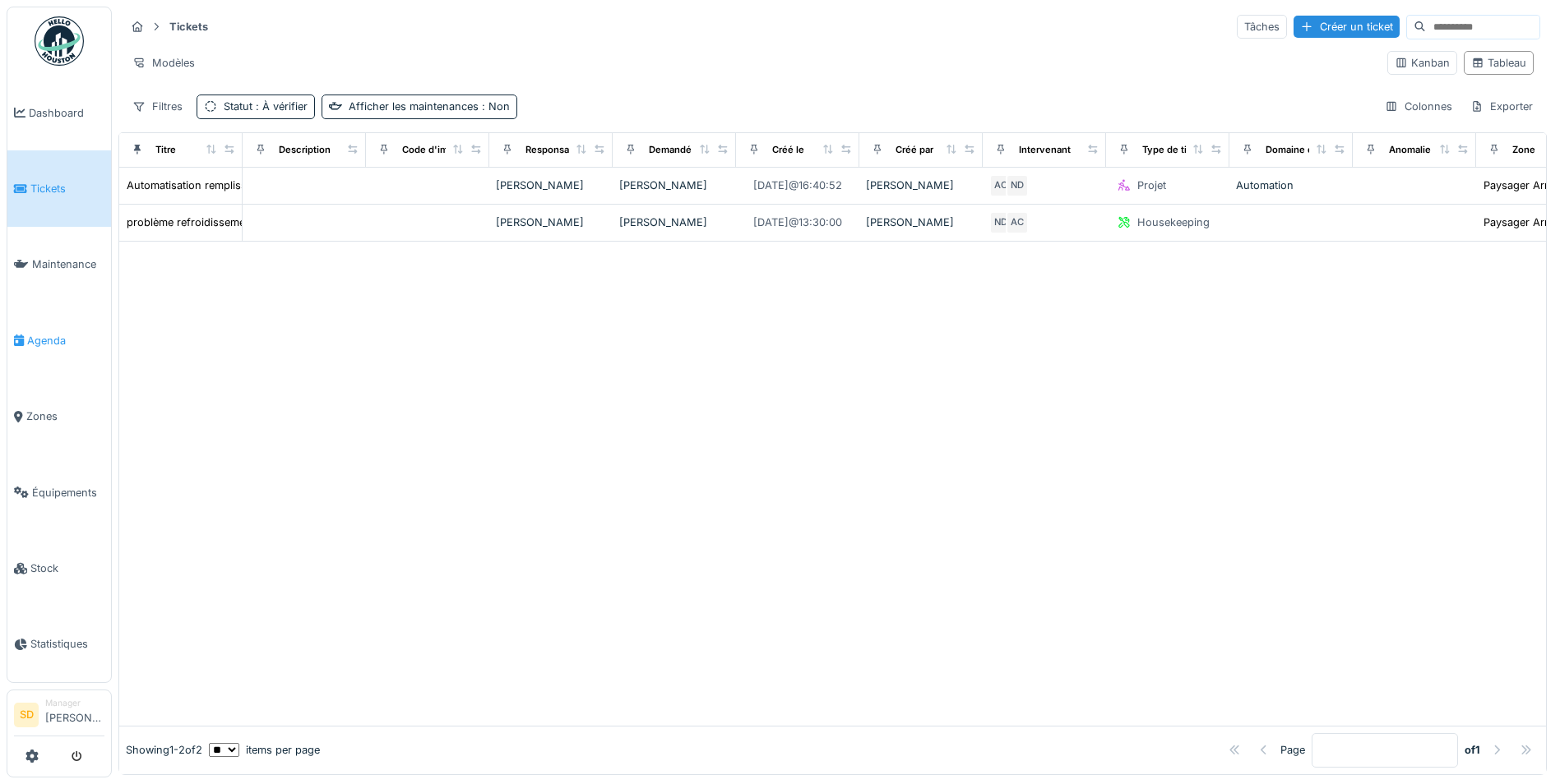
click at [53, 338] on span "Agenda" at bounding box center [66, 341] width 78 height 16
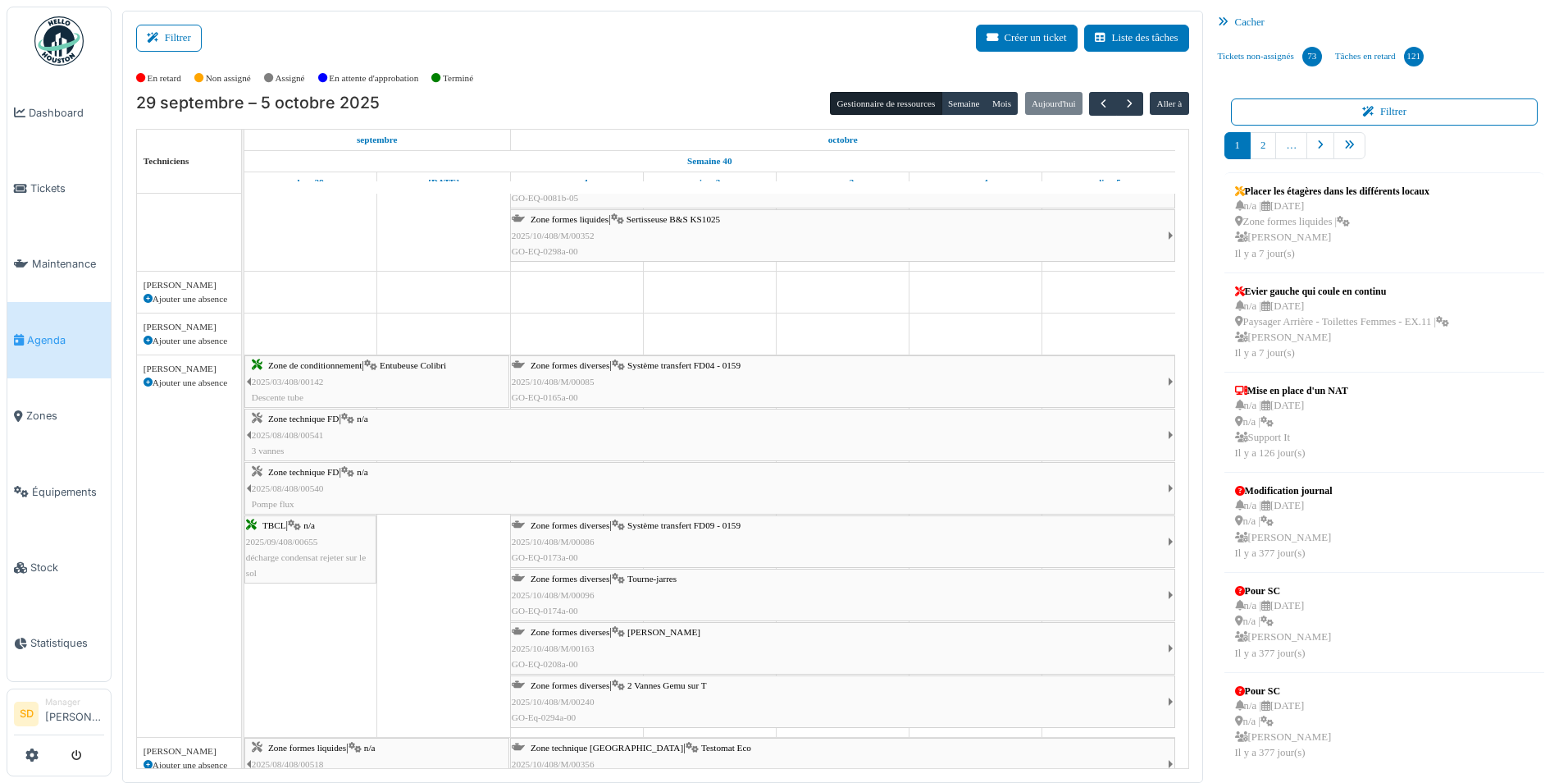
scroll to position [1454, 0]
click at [667, 636] on span "[PERSON_NAME]" at bounding box center [663, 632] width 73 height 10
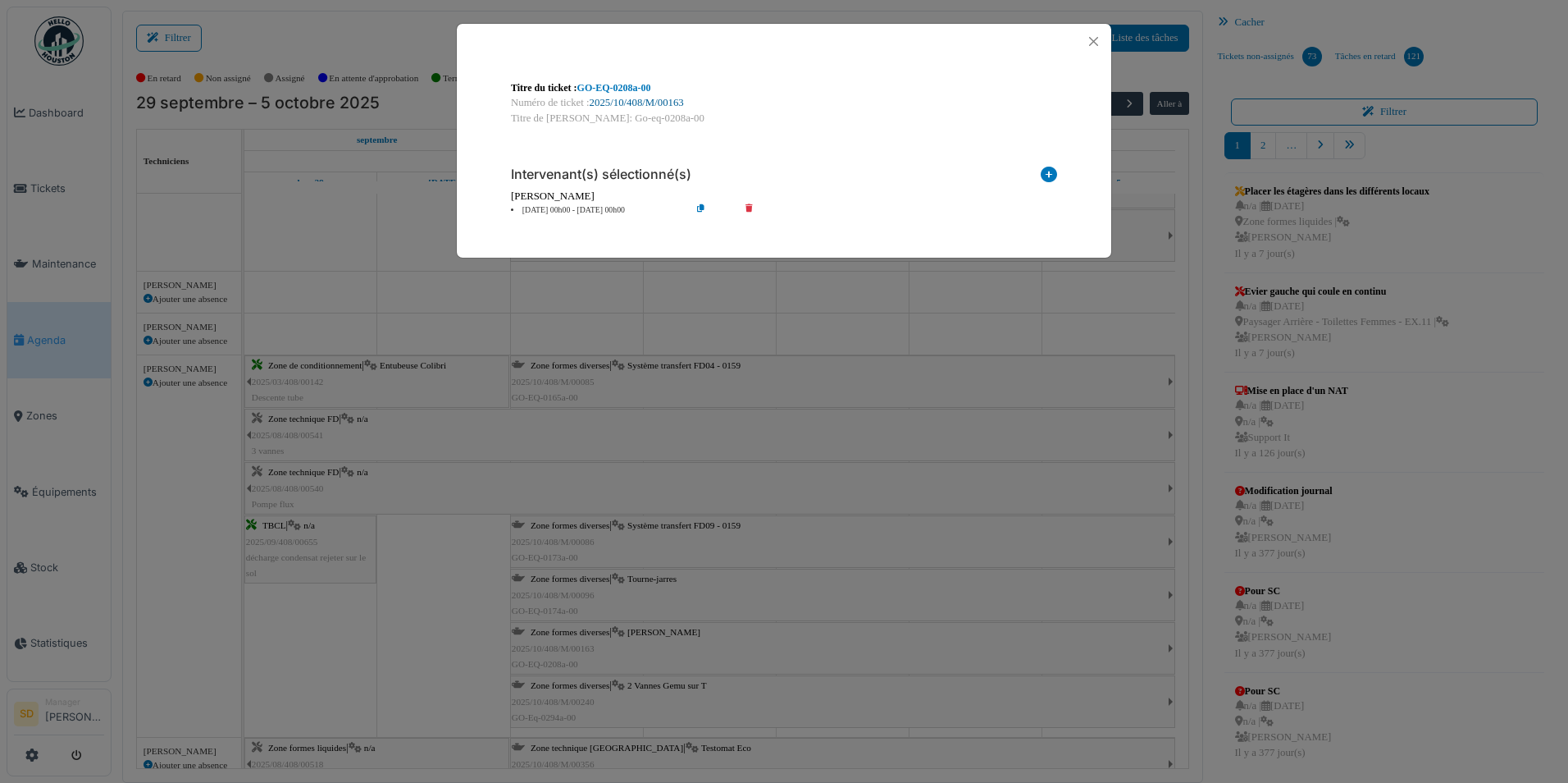
click at [634, 103] on link "2025/10/408/M/00163" at bounding box center [636, 103] width 94 height 12
click at [1094, 37] on button "Close" at bounding box center [1093, 41] width 22 height 22
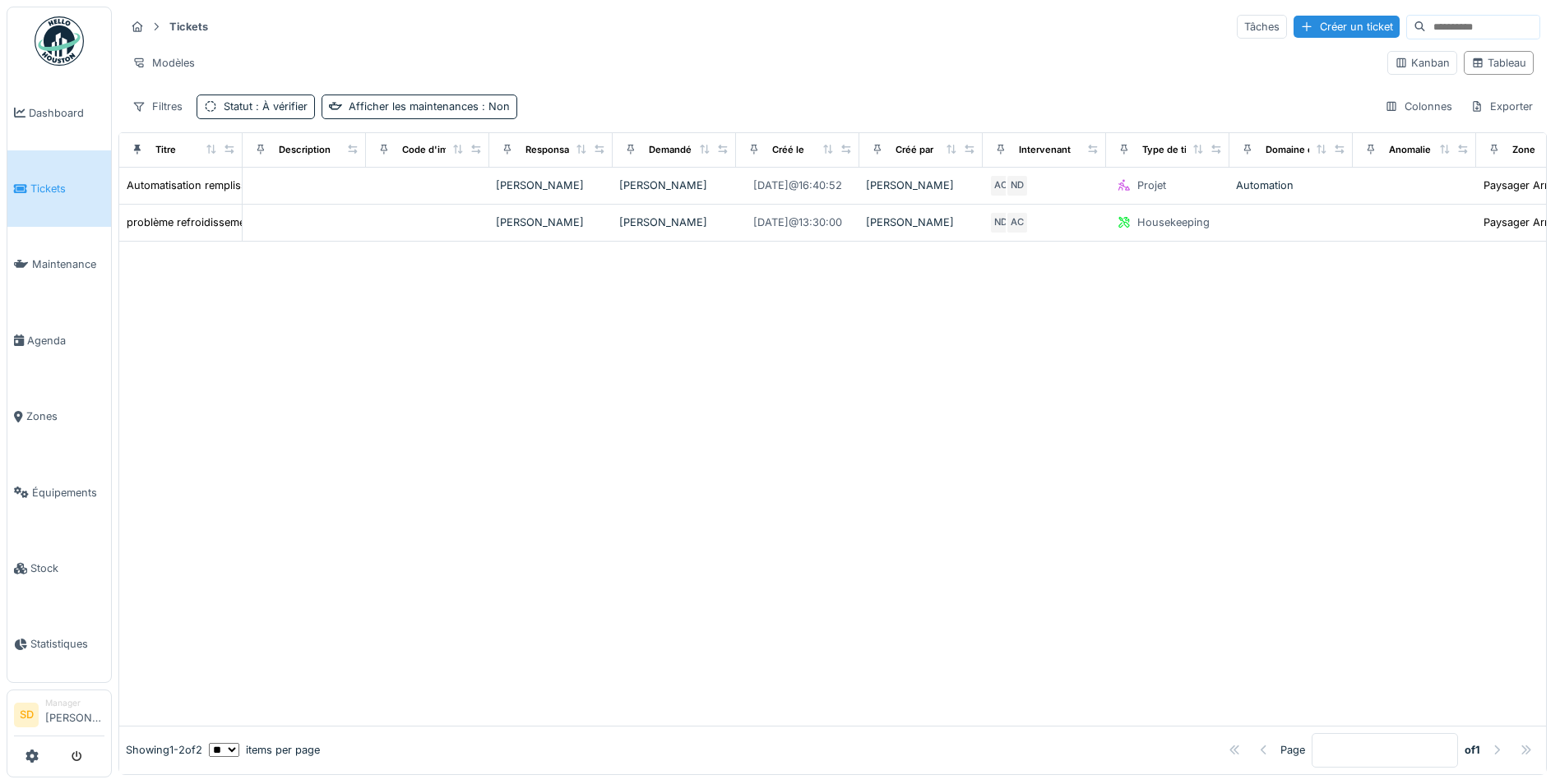
click at [930, 325] on div at bounding box center [832, 483] width 1426 height 484
